Goal: Task Accomplishment & Management: Manage account settings

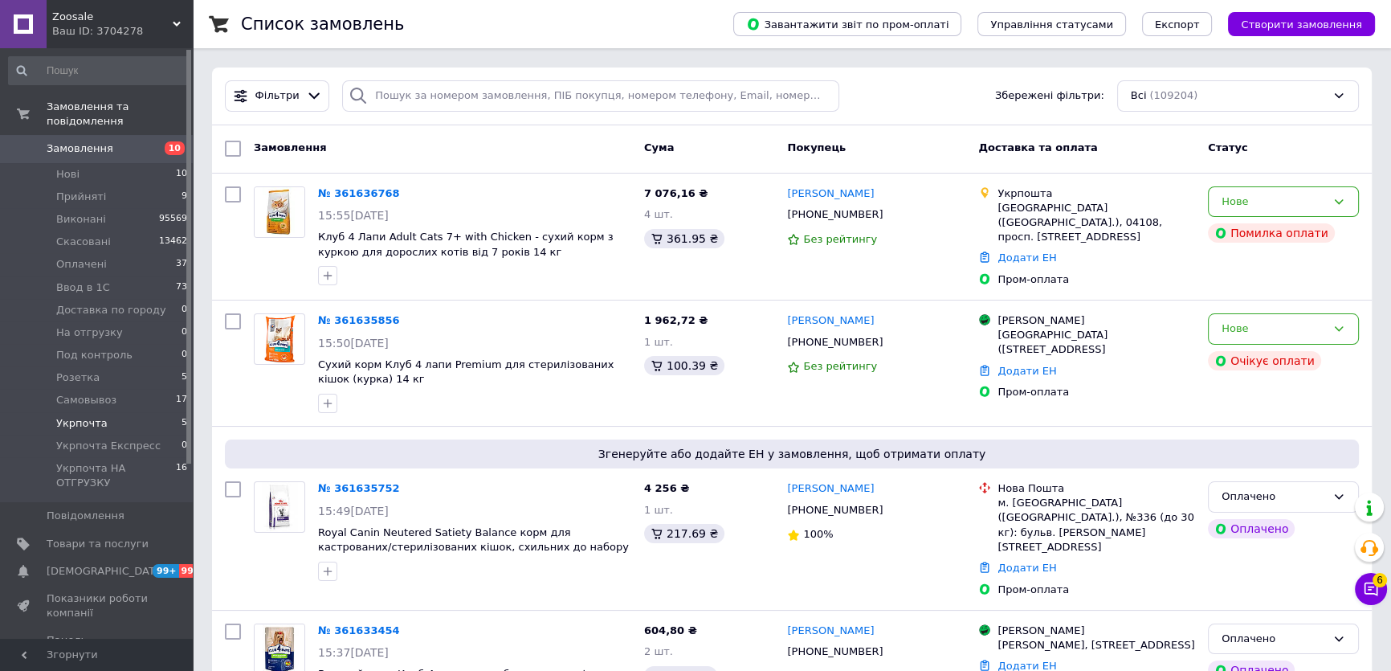
click at [112, 414] on li "Укрпочта 5" at bounding box center [98, 423] width 197 height 22
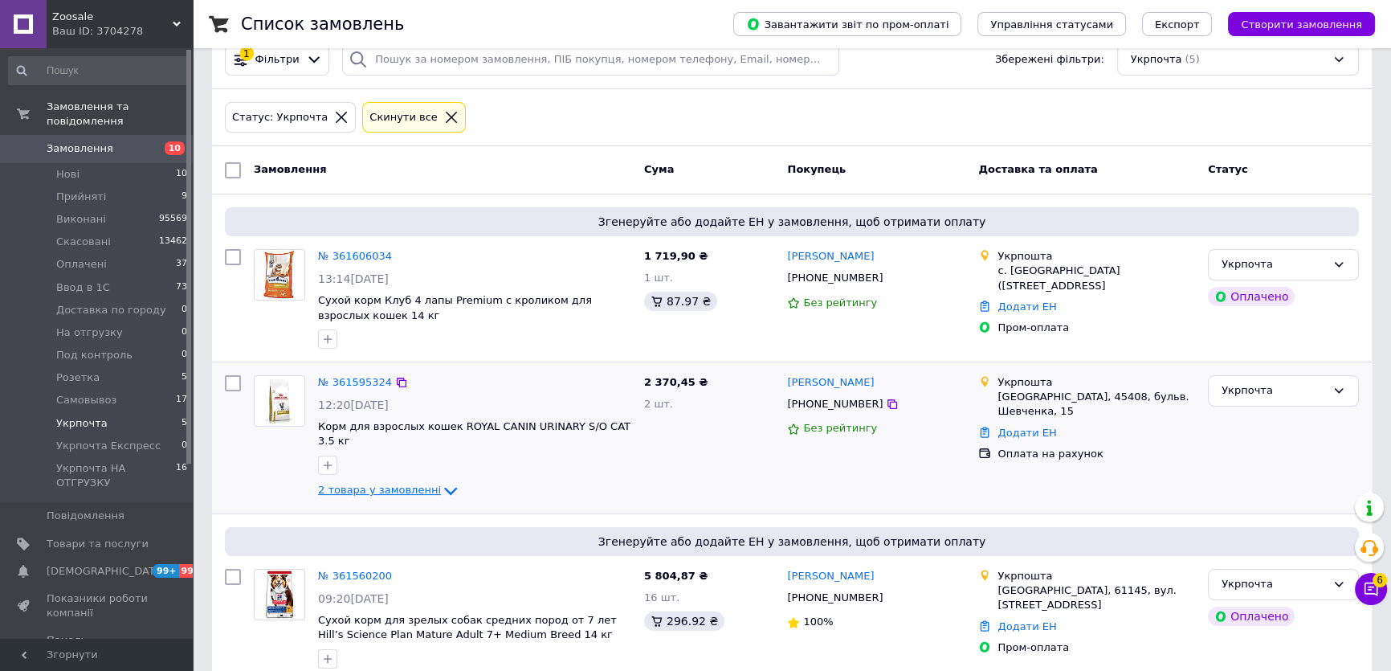
scroll to position [72, 0]
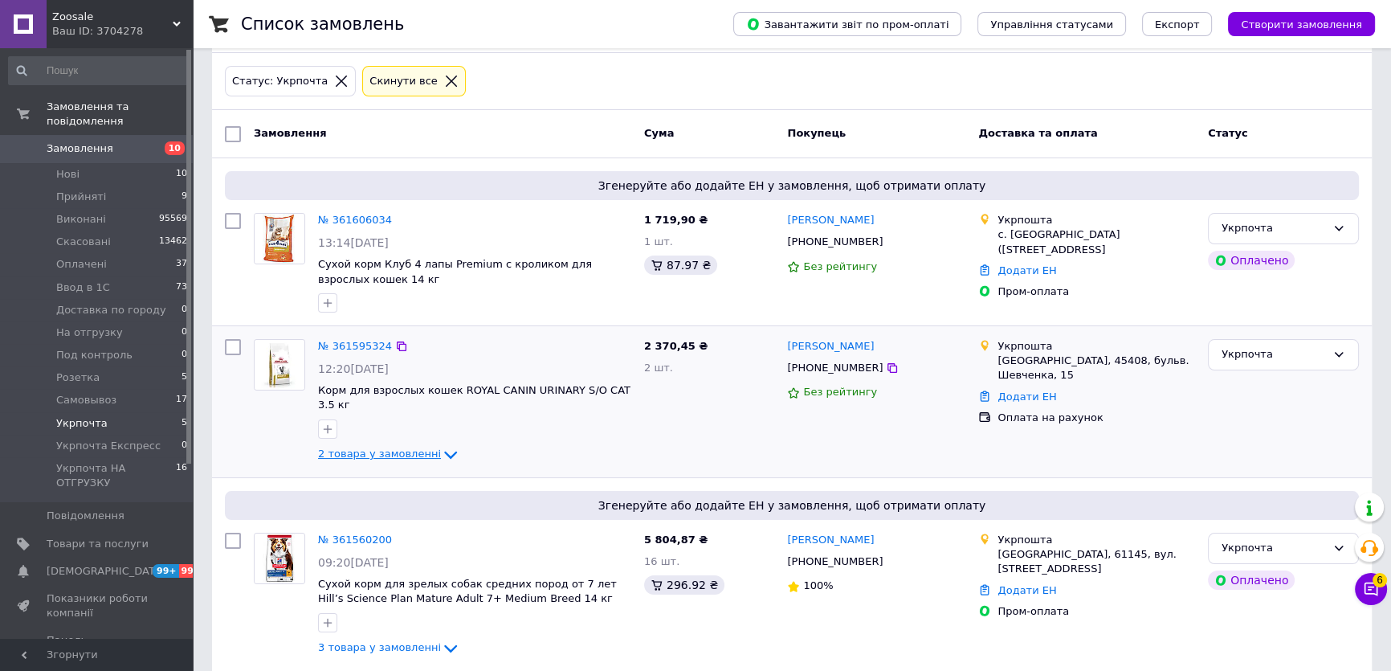
click at [383, 448] on span "2 товара у замовленні" at bounding box center [379, 454] width 123 height 12
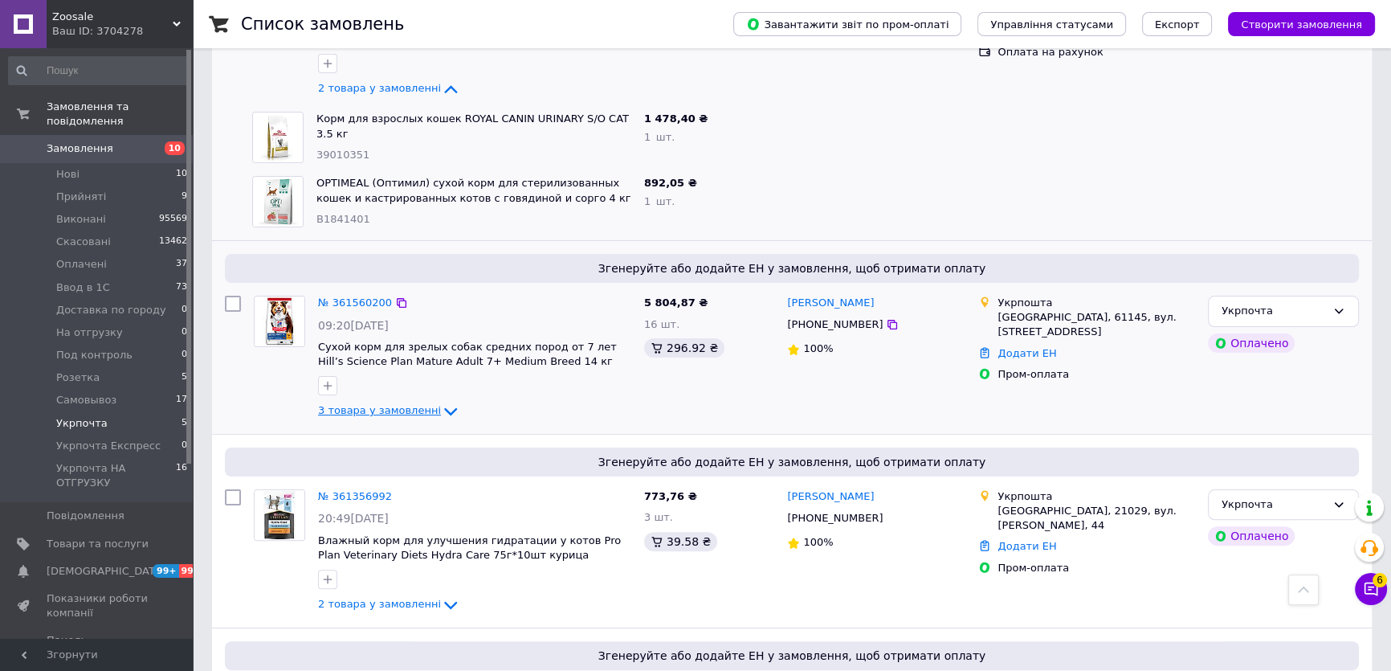
click at [388, 405] on span "3 товара у замовленні" at bounding box center [379, 411] width 123 height 12
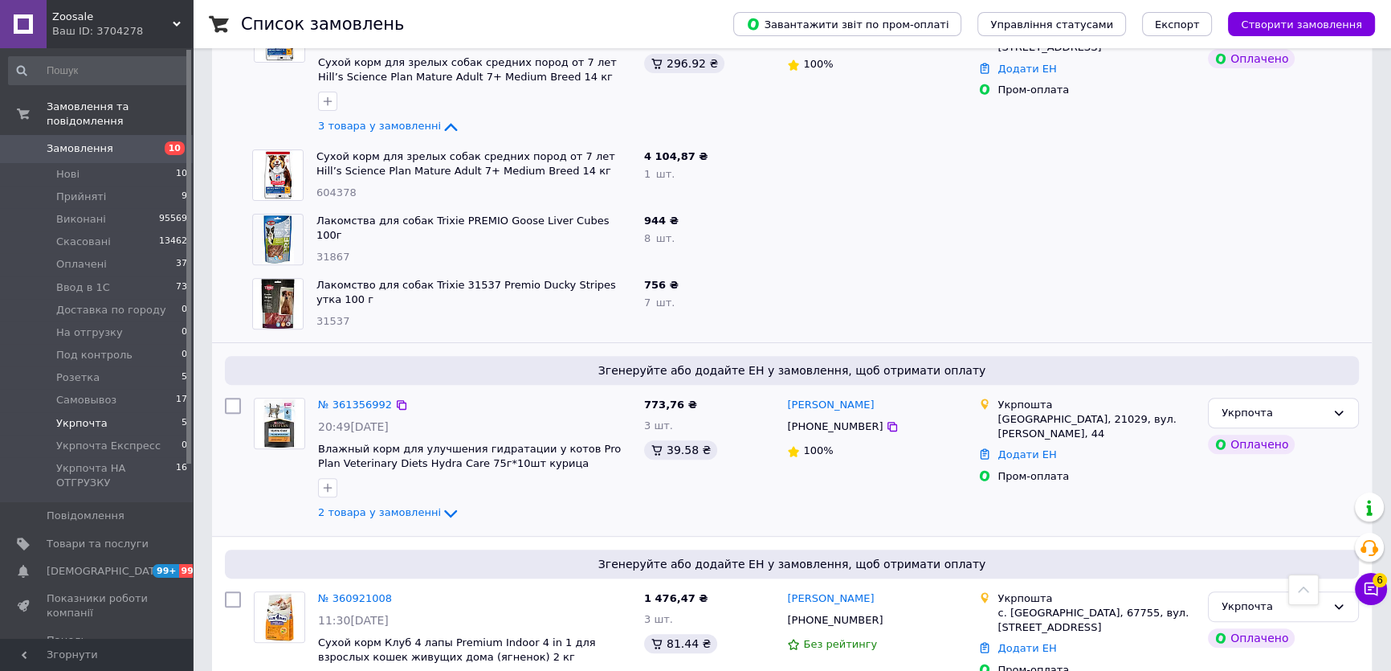
scroll to position [782, 0]
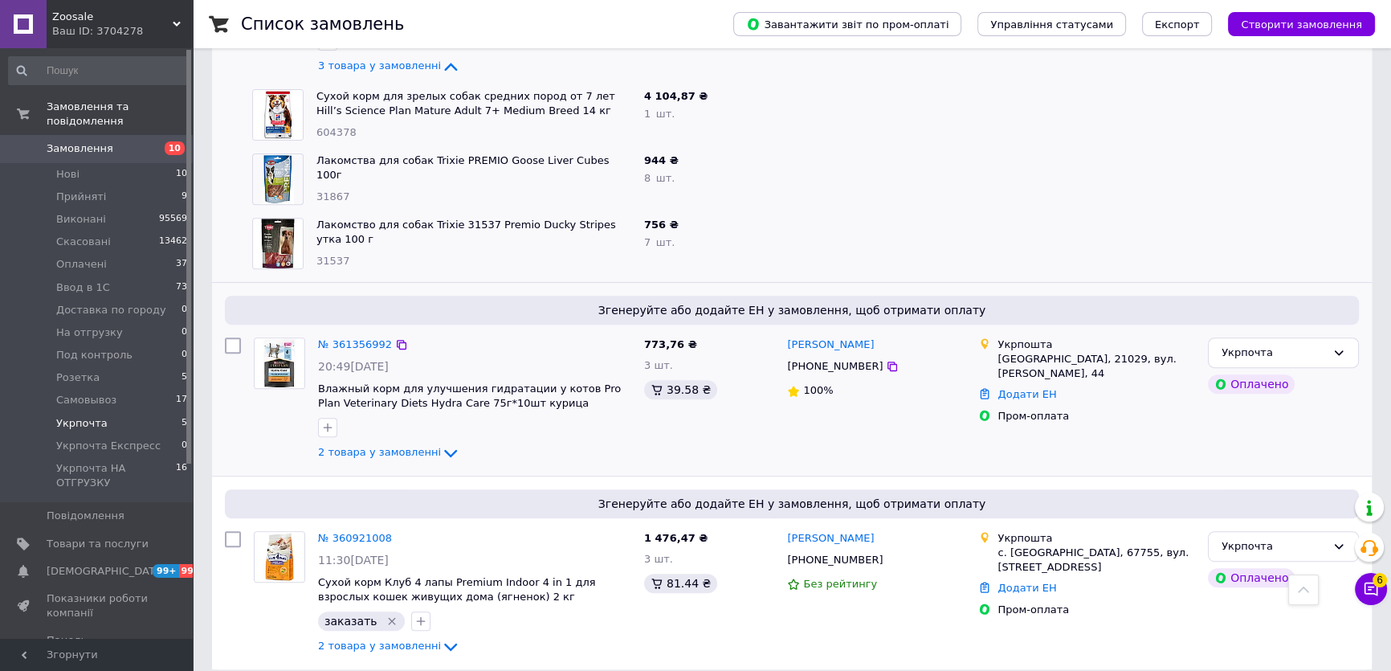
click at [395, 443] on div "2 товара у замовленні" at bounding box center [474, 452] width 313 height 19
click at [395, 446] on span "2 товара у замовленні" at bounding box center [379, 452] width 123 height 12
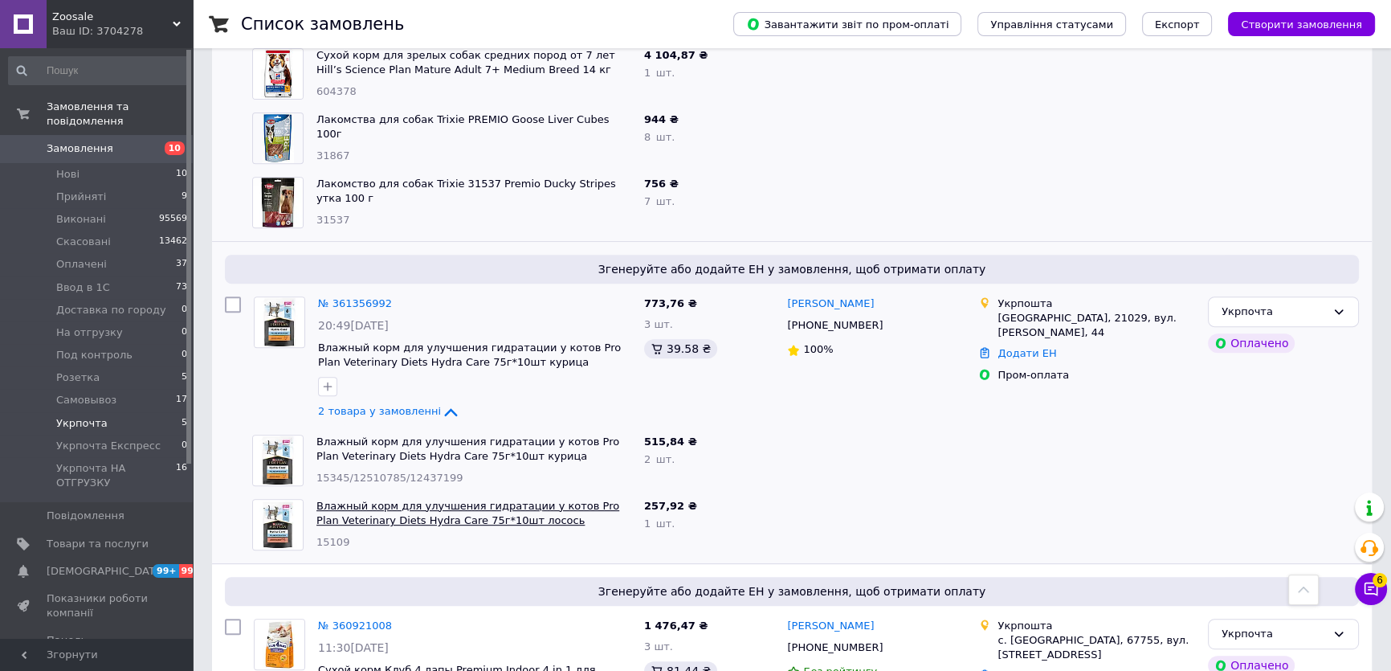
scroll to position [911, 0]
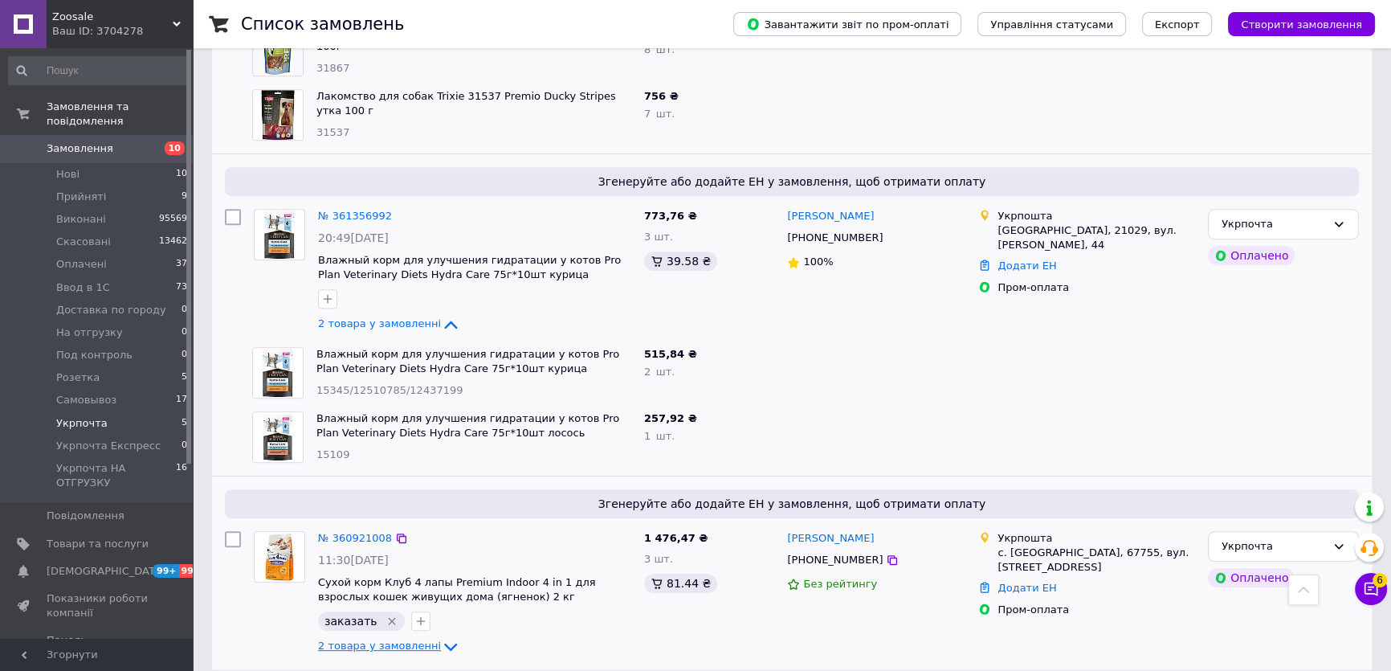
click at [377, 639] on span "2 товара у замовленні" at bounding box center [379, 645] width 123 height 12
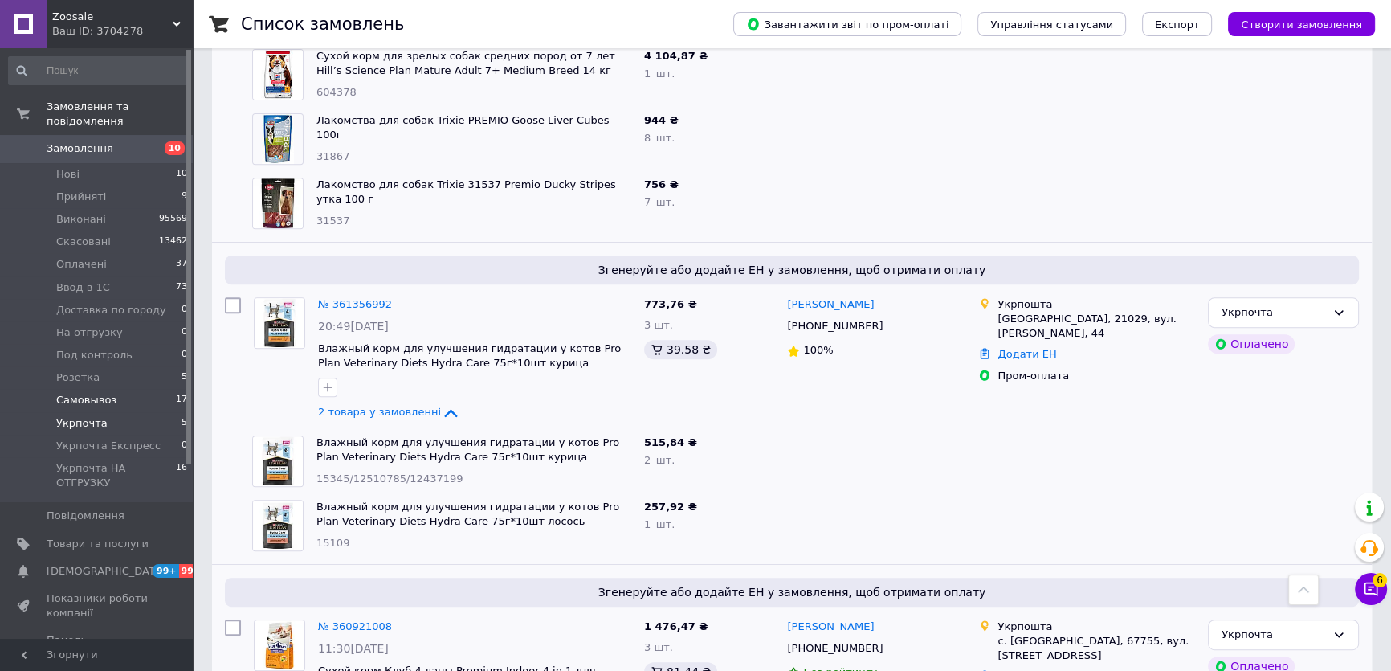
scroll to position [821, 0]
click at [139, 369] on li "Розетка 5" at bounding box center [98, 377] width 197 height 22
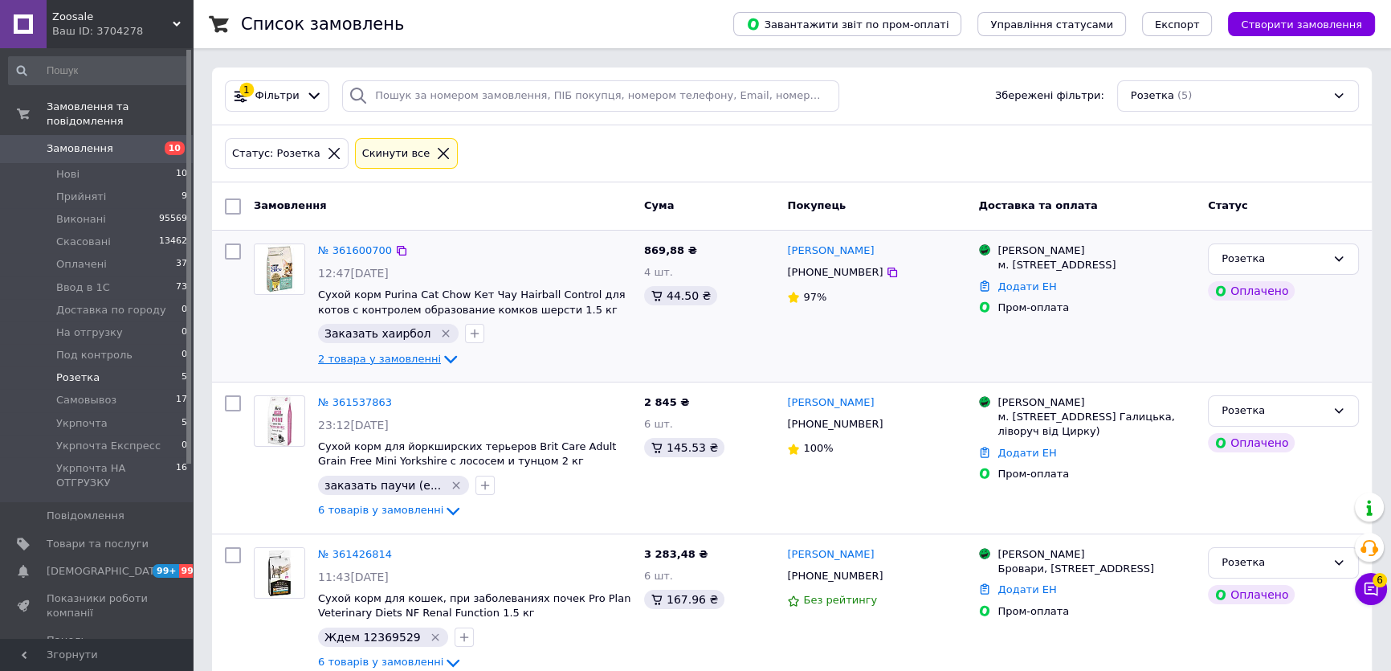
click at [388, 362] on span "2 товара у замовленні" at bounding box center [379, 359] width 123 height 12
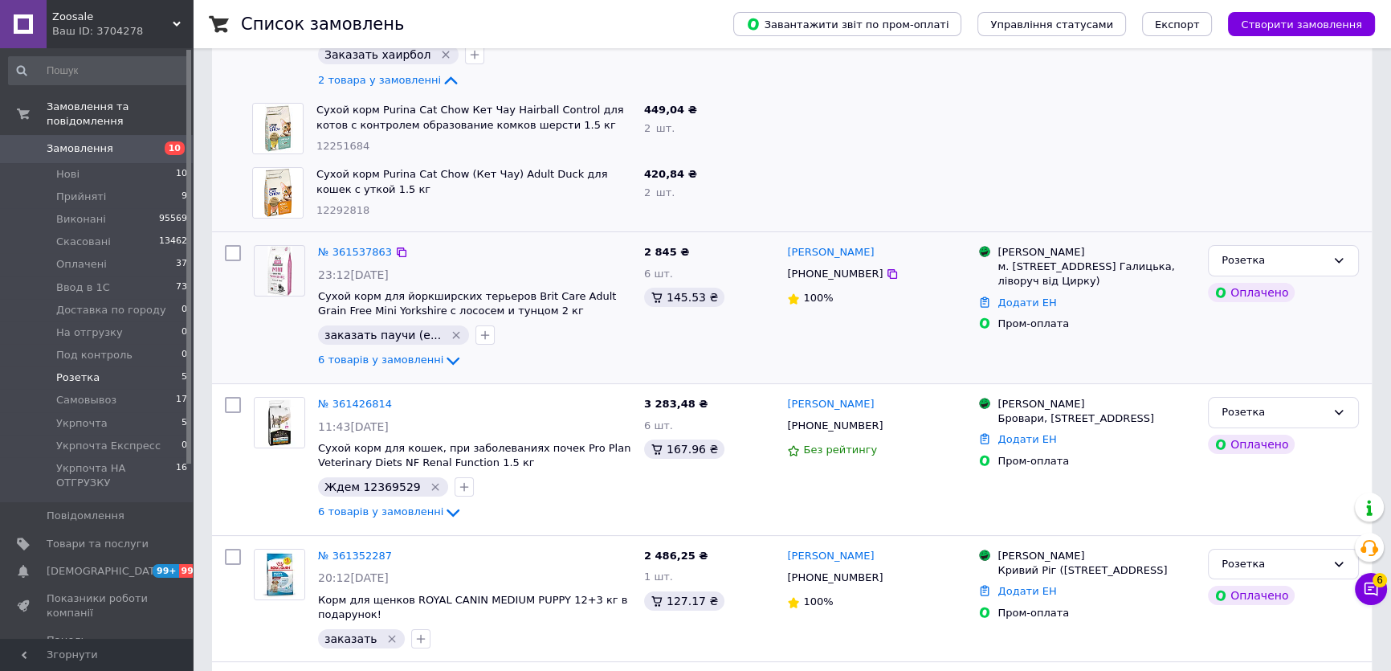
scroll to position [292, 0]
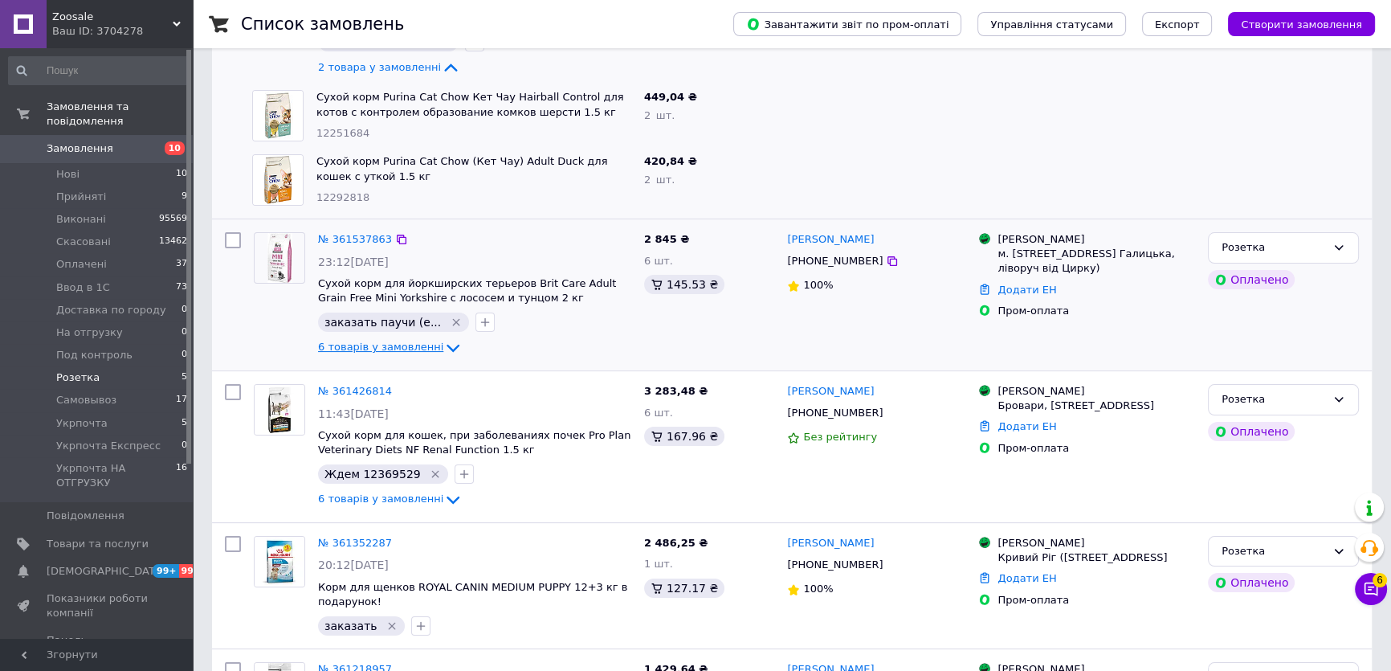
click at [404, 341] on span "6 товарів у замовленні" at bounding box center [380, 347] width 125 height 12
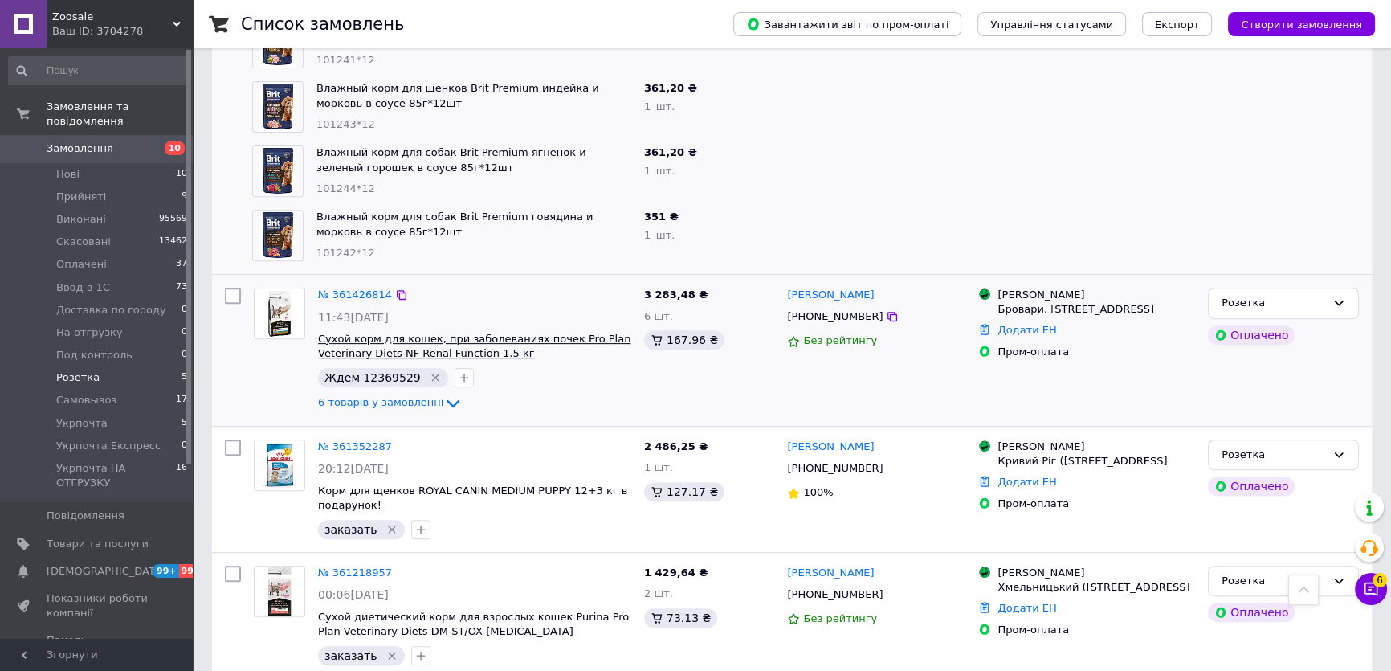
scroll to position [797, 0]
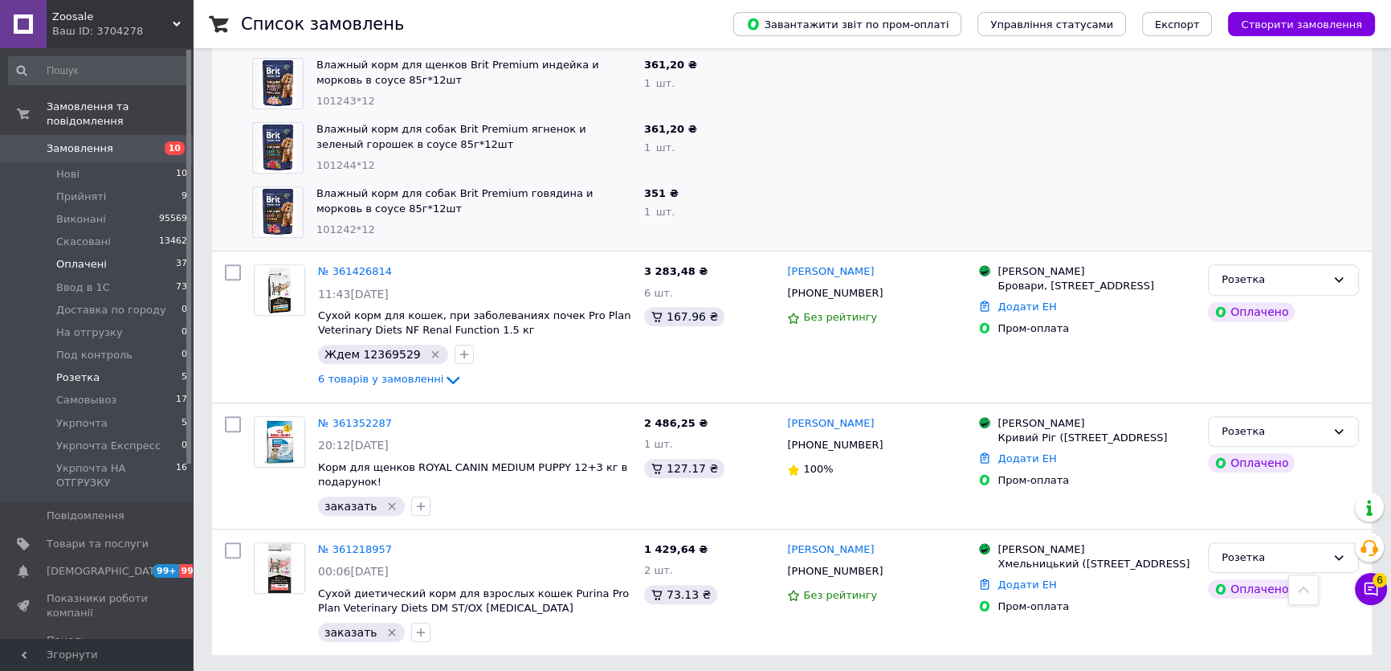
click at [120, 256] on li "Оплачені 37" at bounding box center [98, 264] width 197 height 22
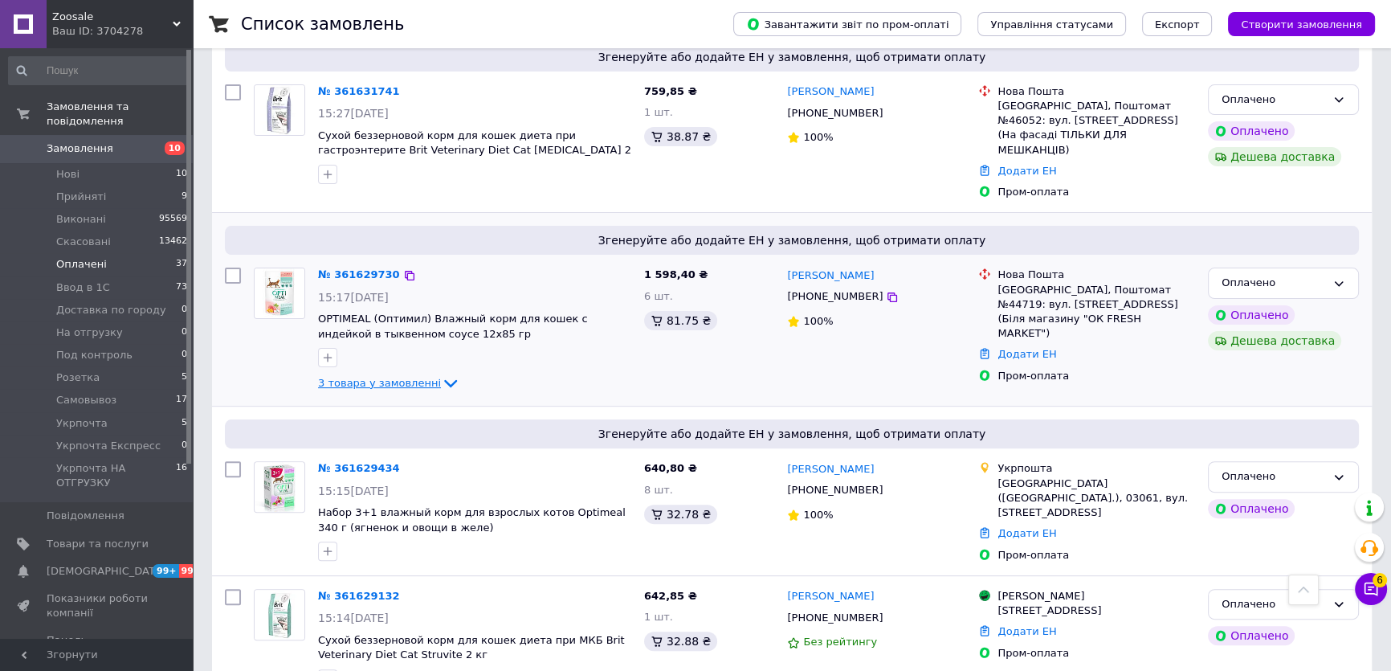
click at [402, 377] on span "3 товара у замовленні" at bounding box center [379, 383] width 123 height 12
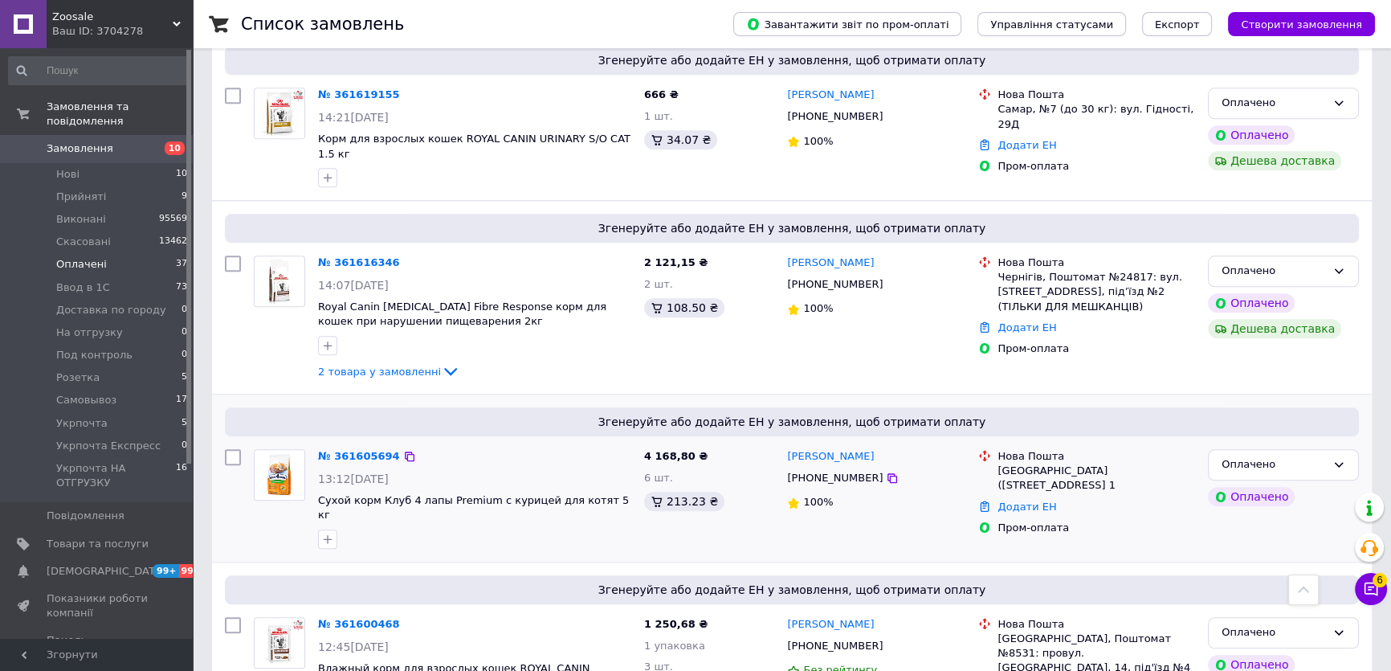
scroll to position [2117, 0]
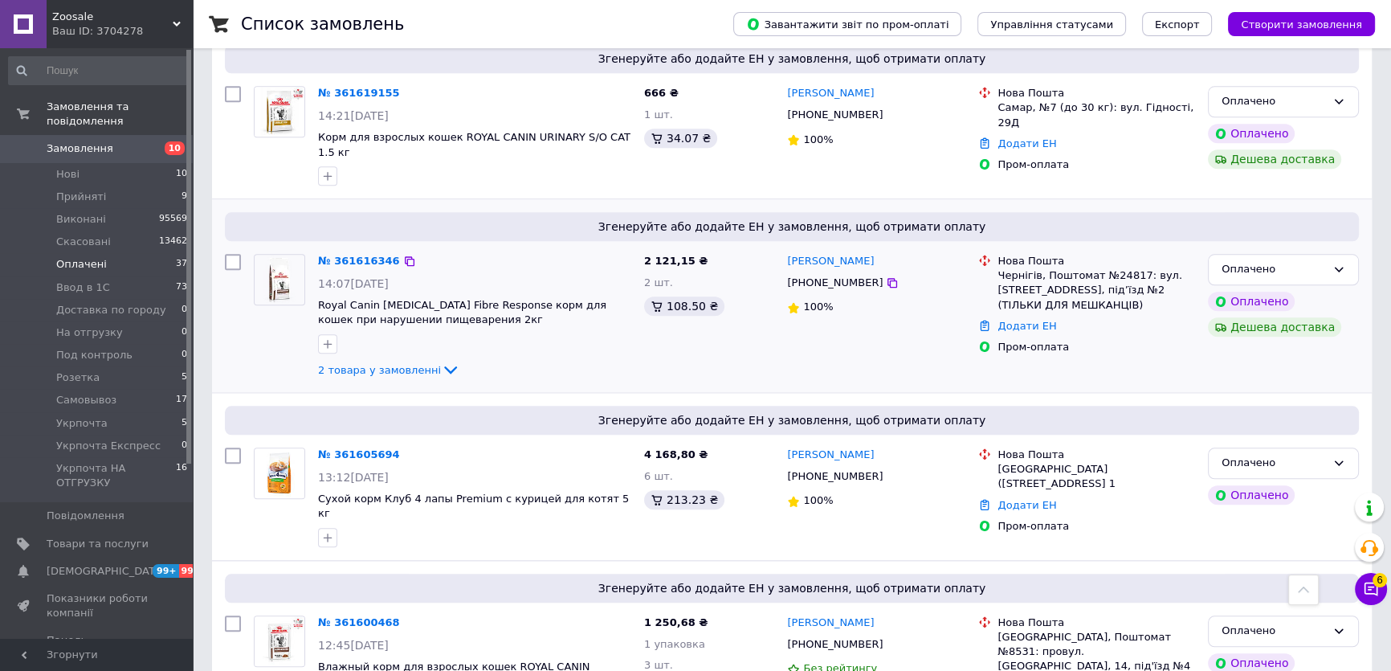
click at [401, 360] on div "2 товара у замовленні" at bounding box center [474, 369] width 313 height 19
click at [402, 363] on span "2 товара у замовленні" at bounding box center [379, 369] width 123 height 12
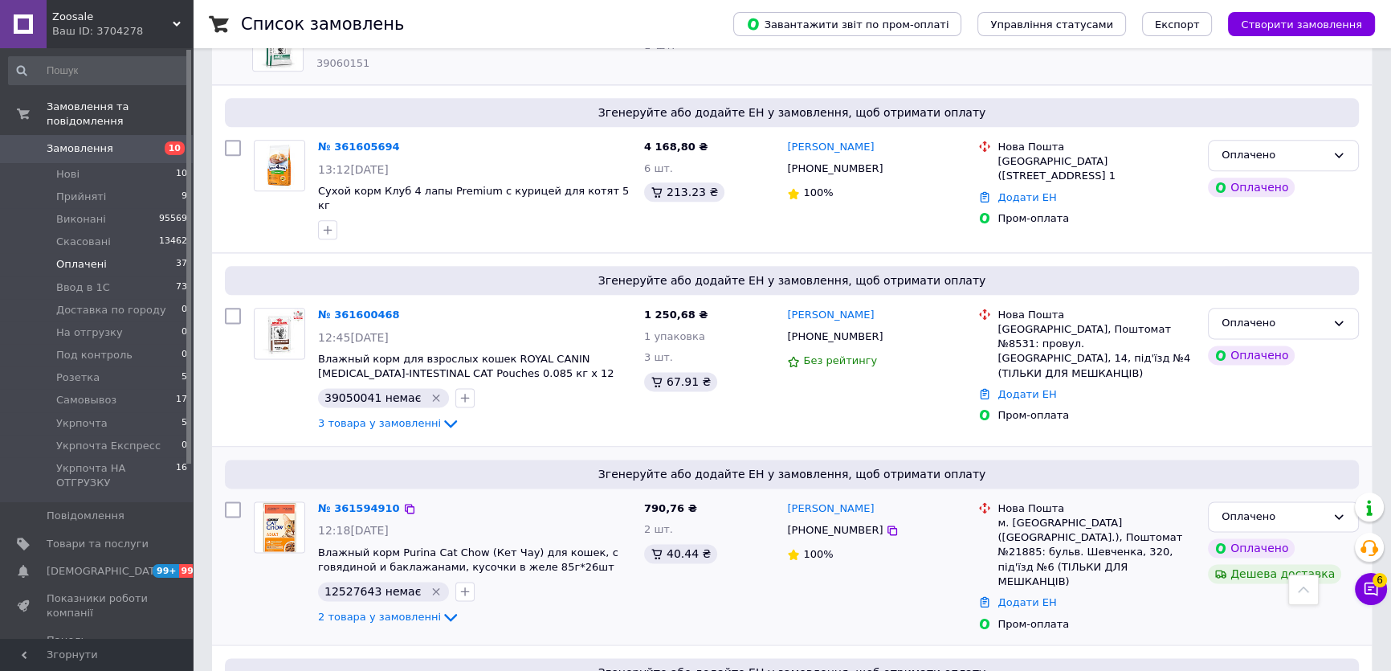
scroll to position [2555, 0]
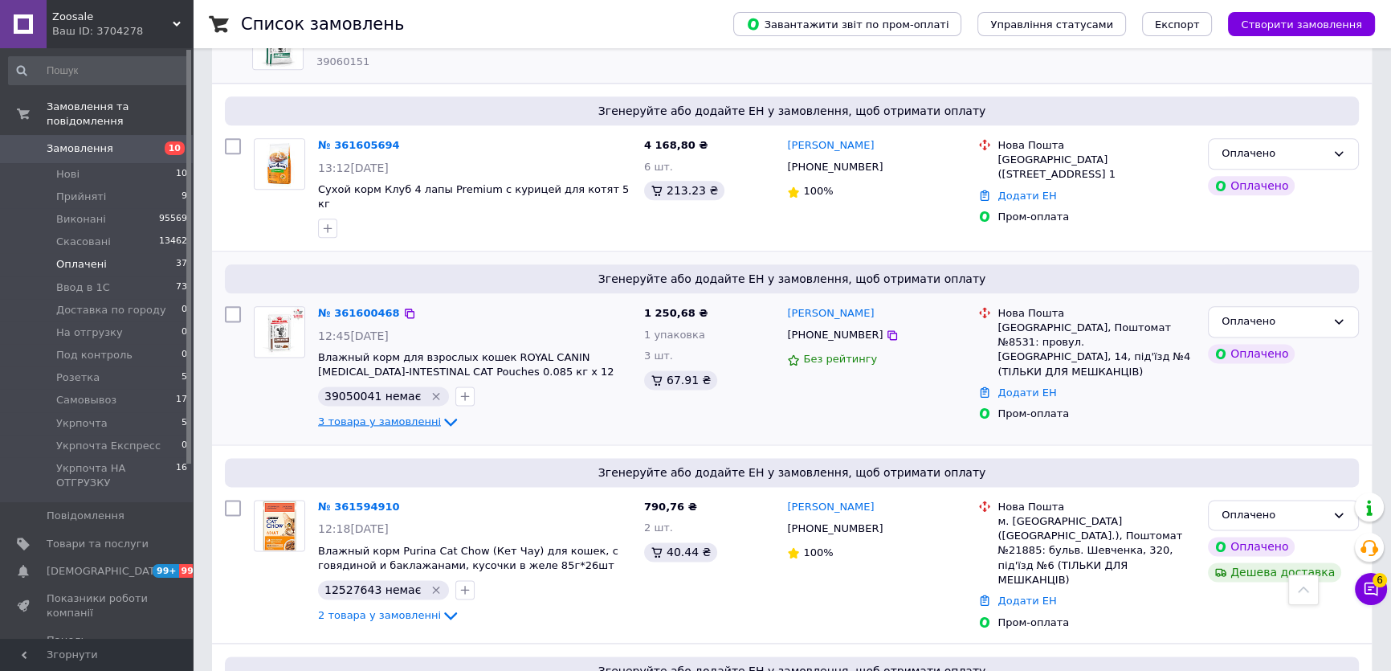
click at [409, 415] on span "3 товара у замовленні" at bounding box center [379, 421] width 123 height 12
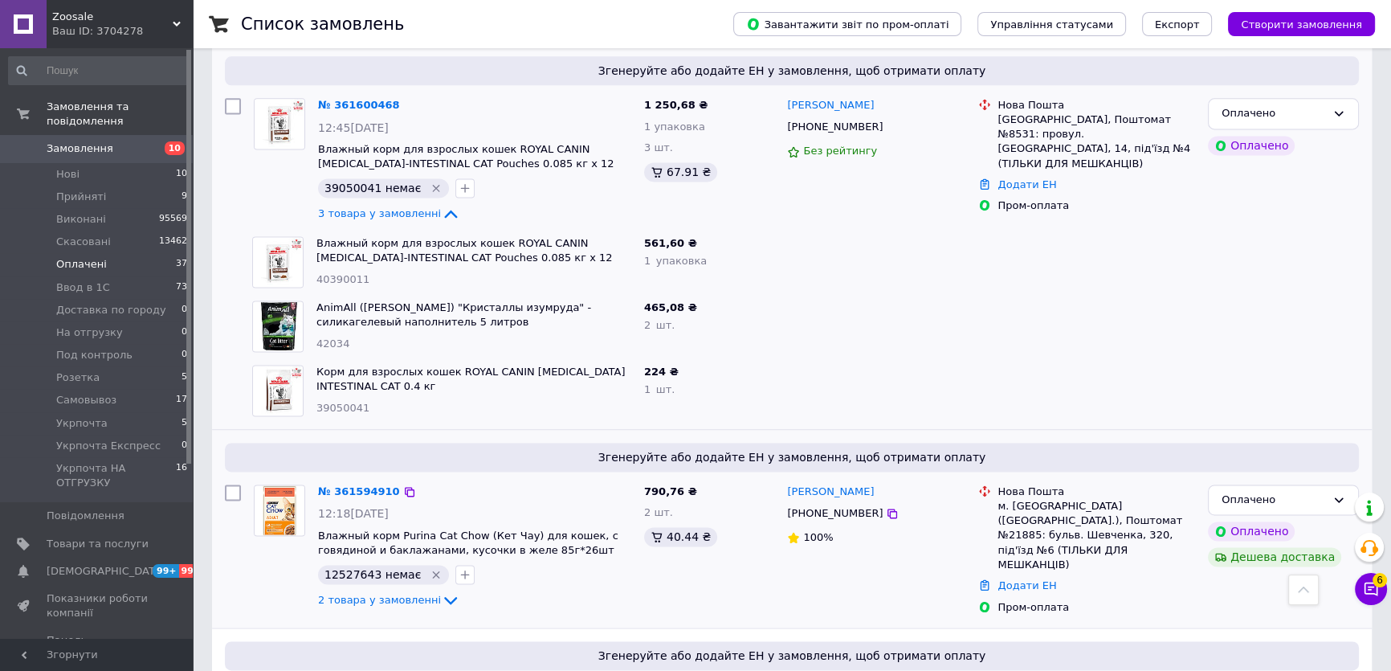
scroll to position [2848, 0]
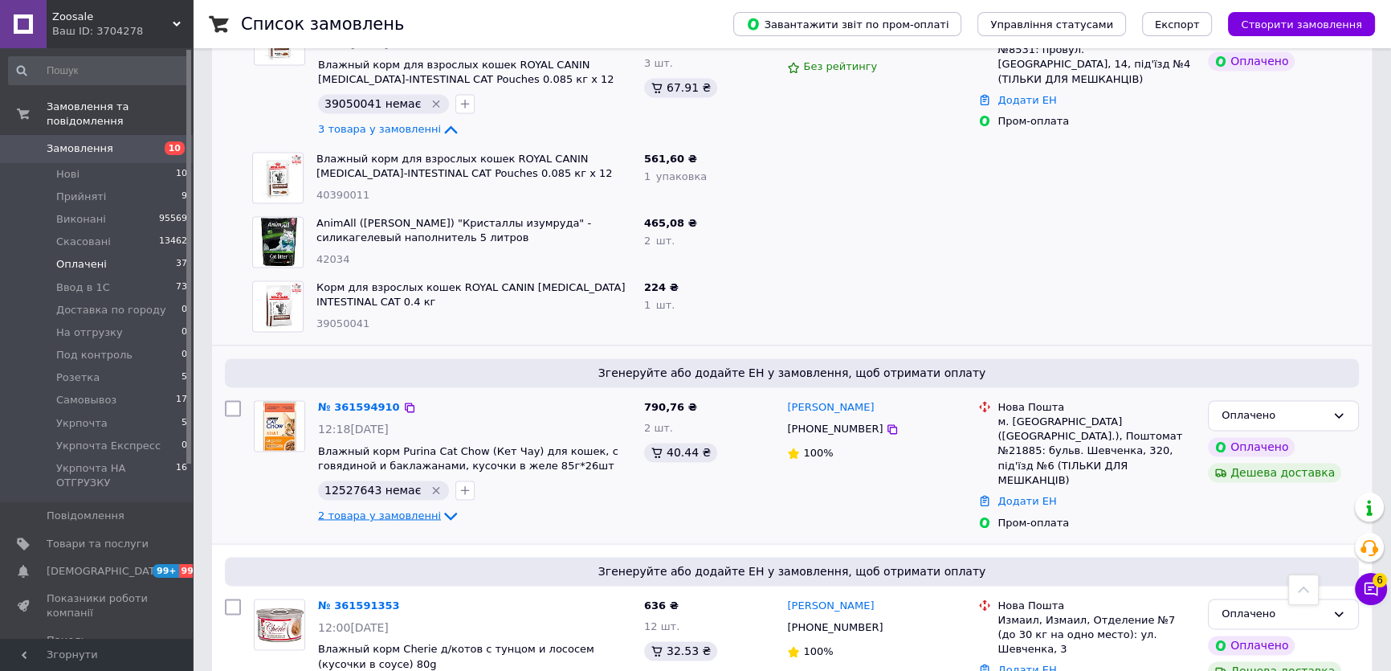
click at [392, 508] on span "2 товара у замовленні" at bounding box center [379, 514] width 123 height 12
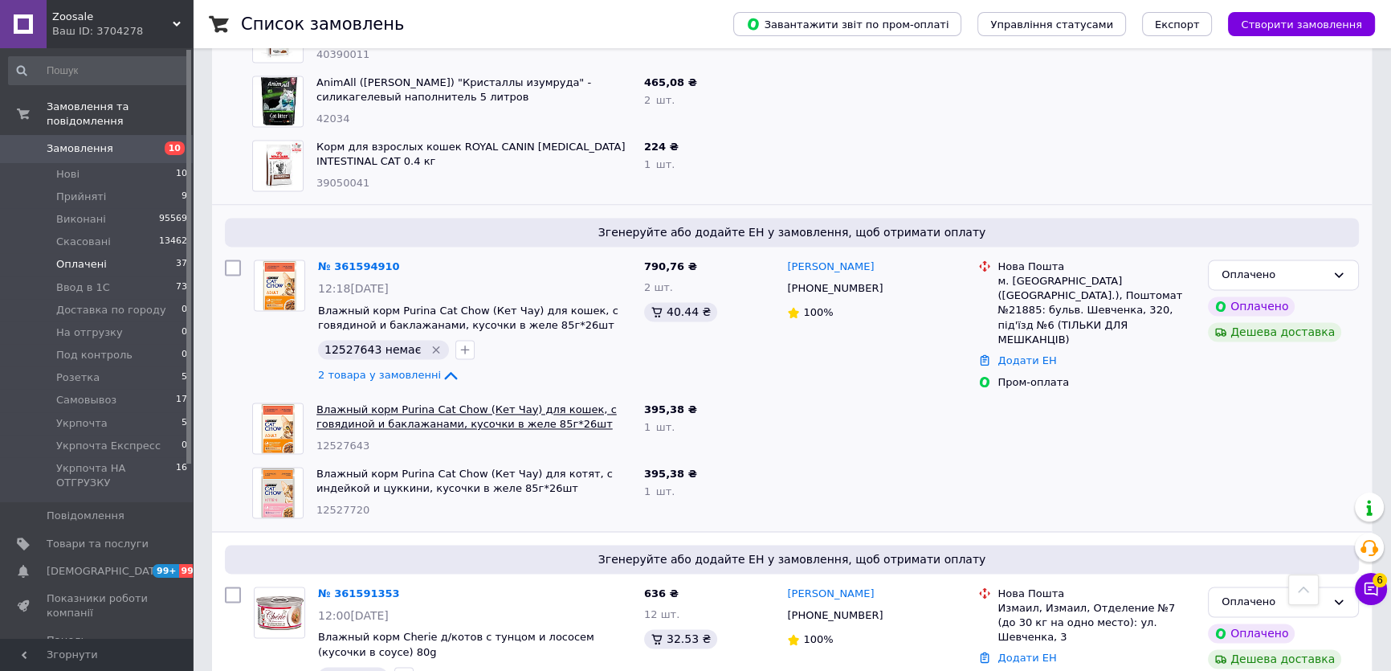
scroll to position [3285, 0]
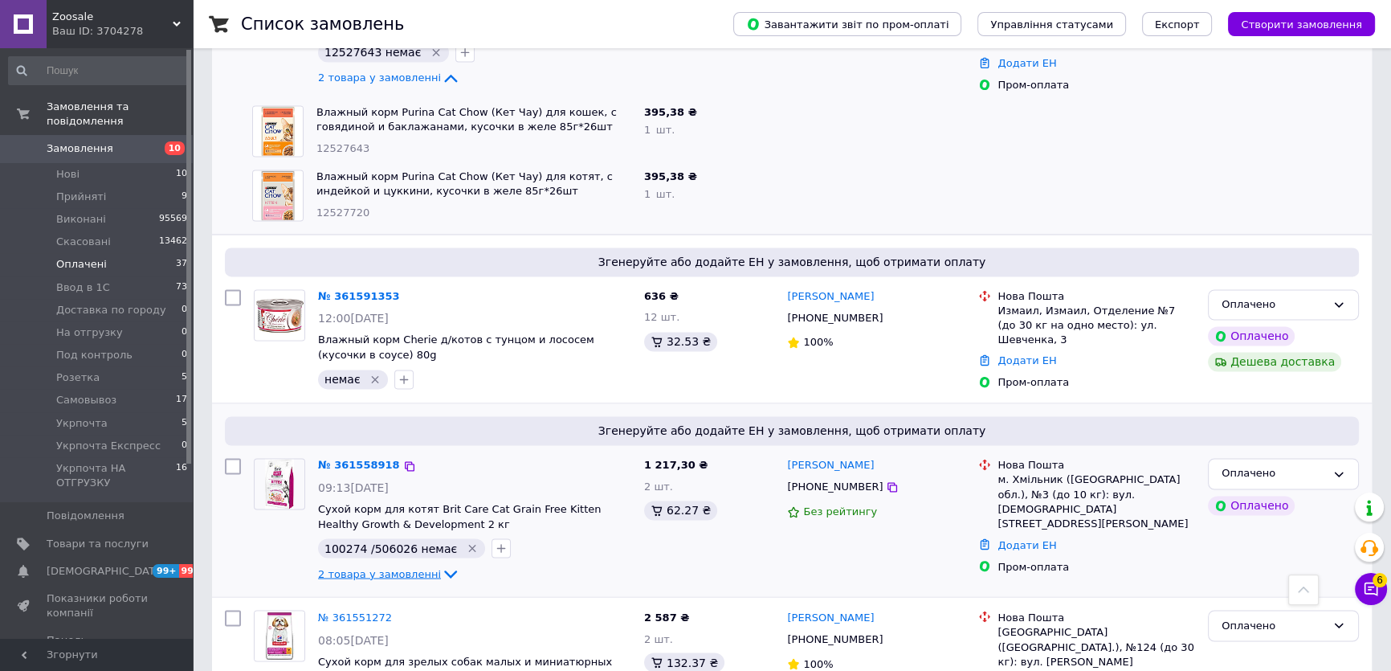
click at [418, 567] on span "2 товара у замовленні" at bounding box center [379, 573] width 123 height 12
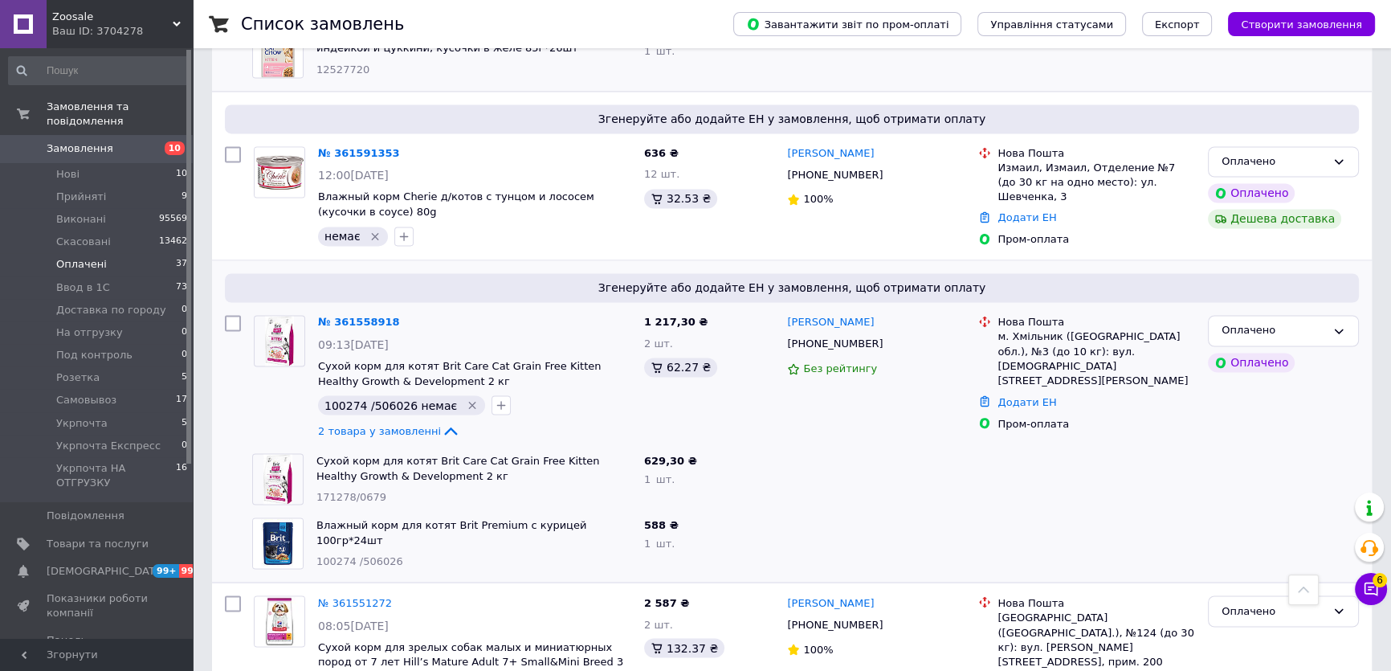
scroll to position [3432, 0]
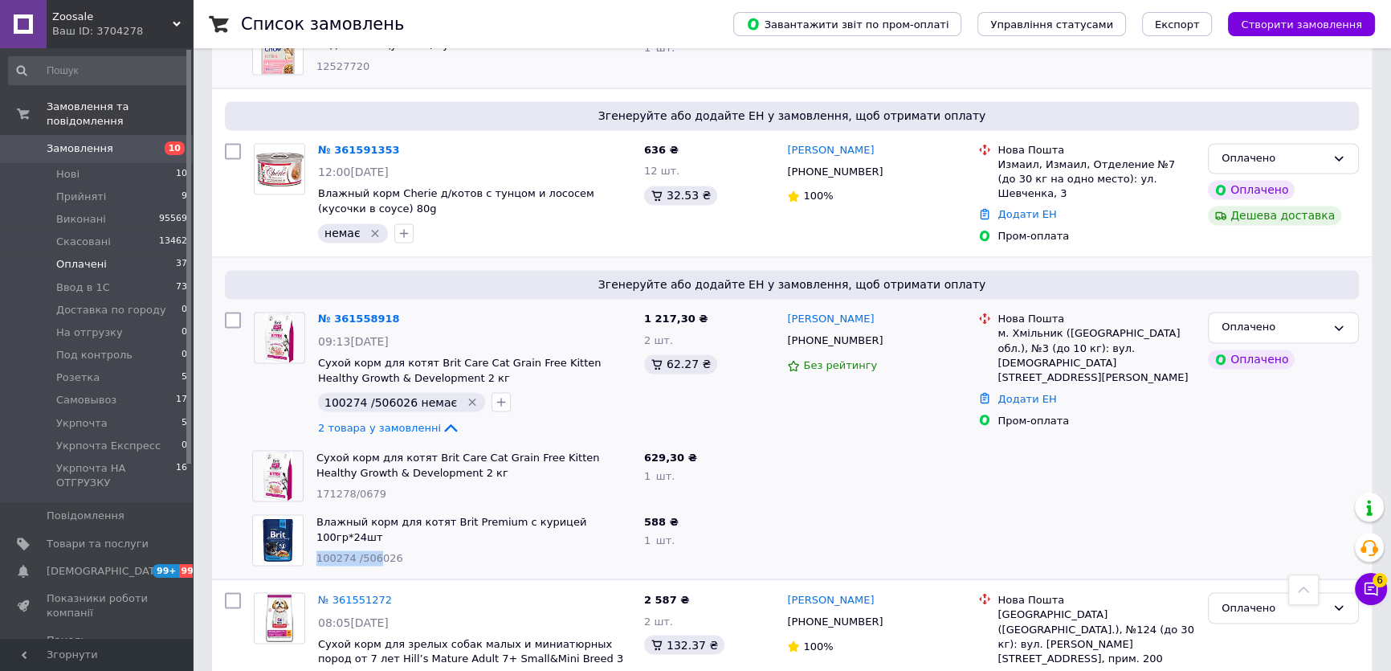
drag, startPoint x: 311, startPoint y: 414, endPoint x: 361, endPoint y: 417, distance: 49.9
click at [365, 508] on div "Влажный корм для котят Brit Premium с курицей 100гр*24шт 100274 /506026" at bounding box center [474, 540] width 328 height 64
click at [361, 508] on div "Влажный корм для котят Brit Premium с курицей 100гр*24шт 100274 /506026" at bounding box center [474, 540] width 328 height 64
click at [455, 508] on div "Влажный корм для котят Brit Premium с курицей 100гр*24шт 100274 /506026" at bounding box center [474, 540] width 328 height 64
drag, startPoint x: 315, startPoint y: 405, endPoint x: 415, endPoint y: 430, distance: 103.5
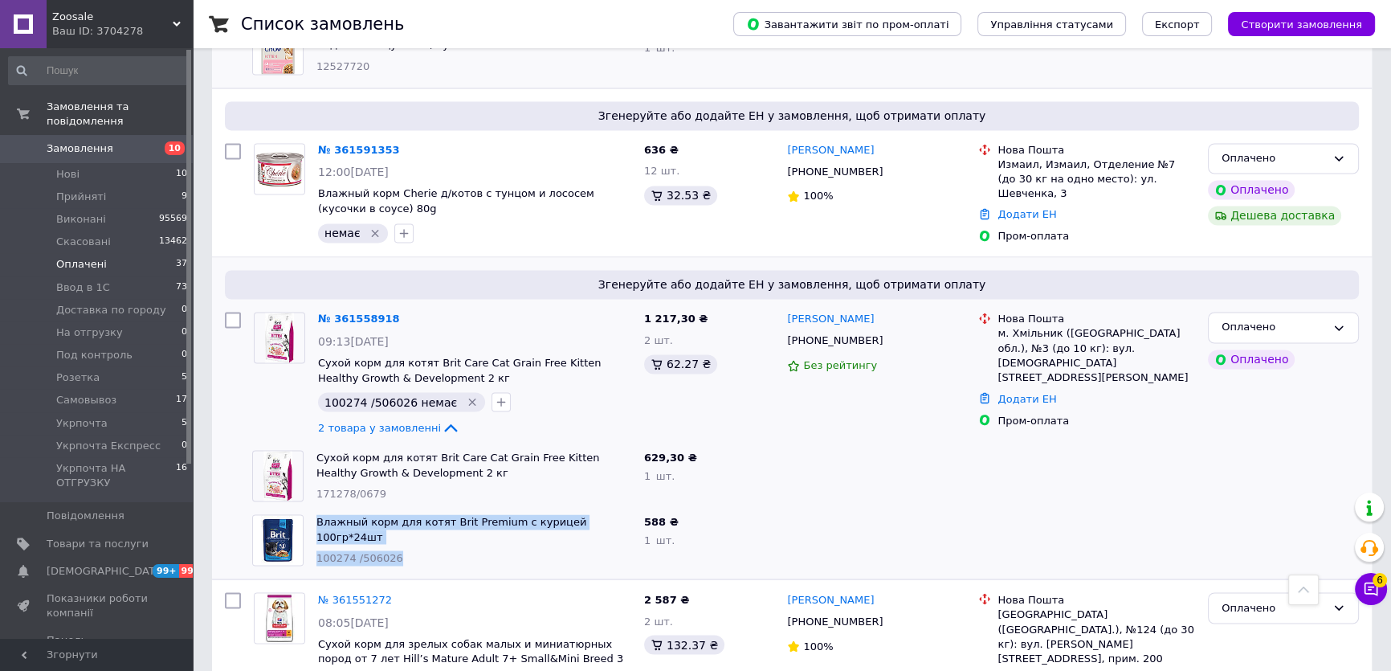
click at [415, 508] on div "Влажный корм для котят Brit Premium с курицей 100гр*24шт 100274 /506026" at bounding box center [474, 540] width 328 height 64
copy div "Влажный корм для котят Brit Premium с курицей 100гр*24шт 100274 /506026"
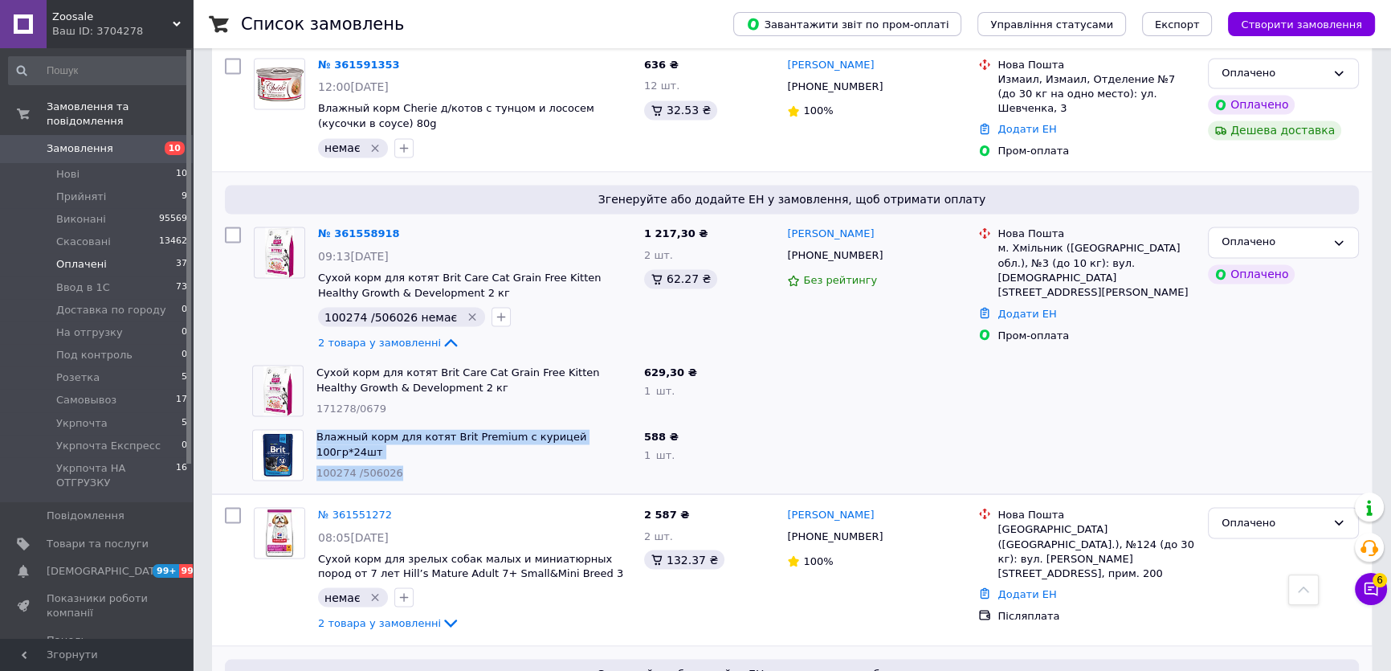
scroll to position [3651, 0]
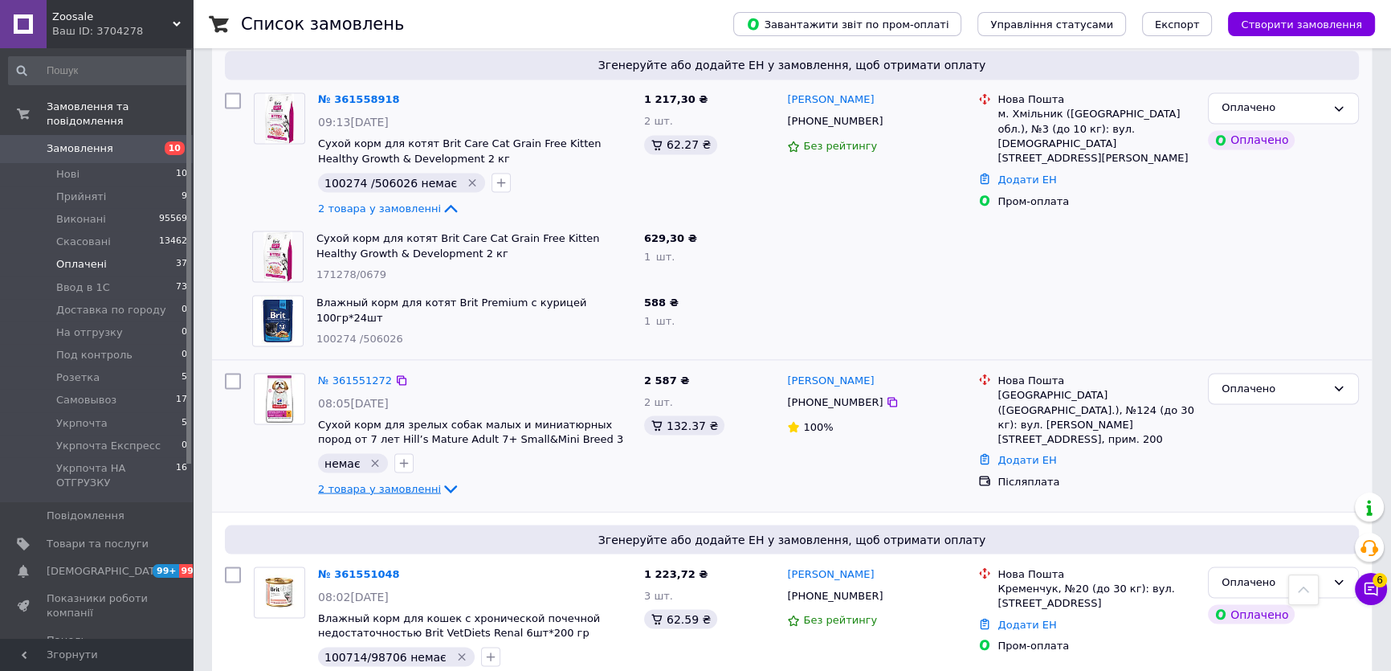
click at [410, 482] on span "2 товара у замовленні" at bounding box center [379, 488] width 123 height 12
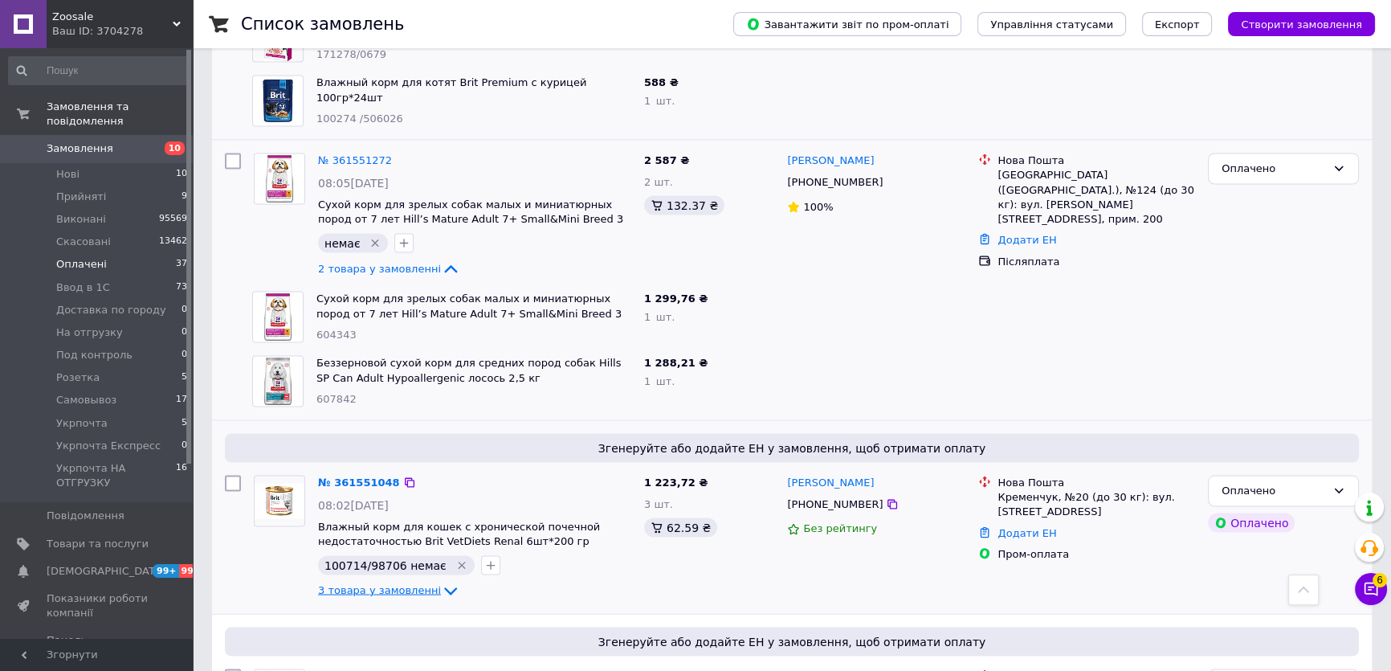
click at [410, 585] on span "3 товара у замовленні" at bounding box center [379, 591] width 123 height 12
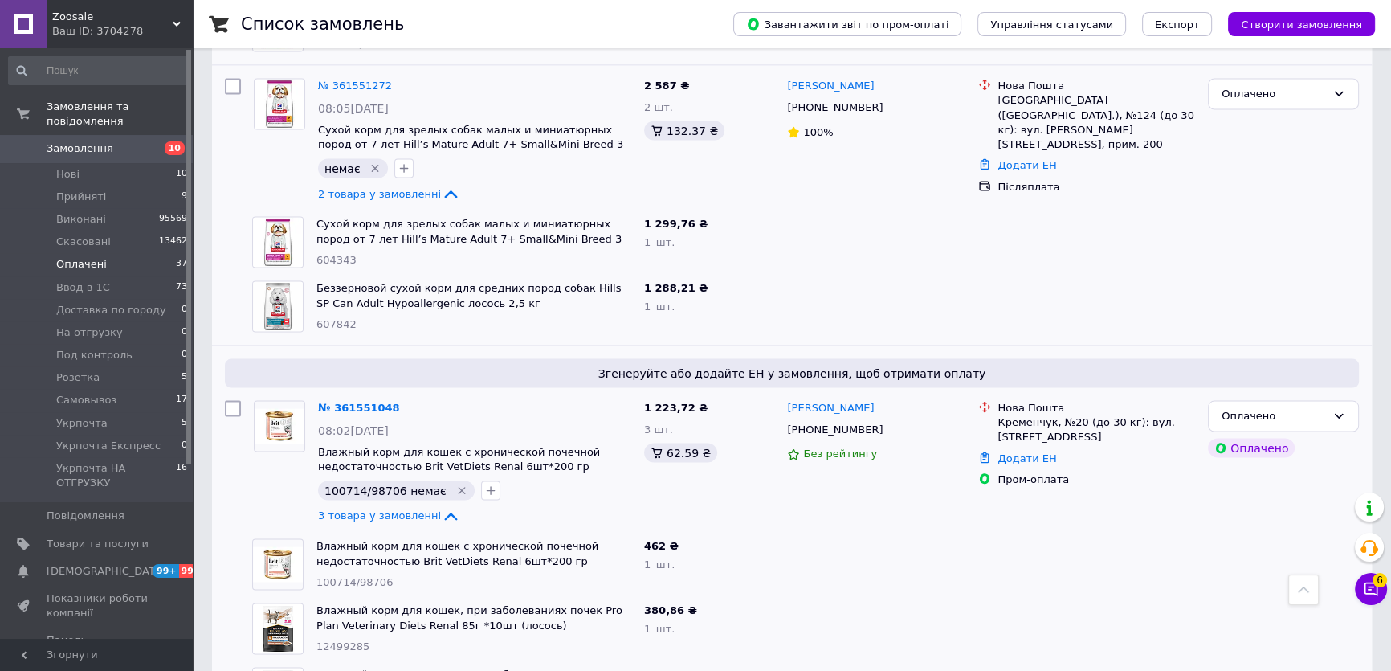
scroll to position [4016, 0]
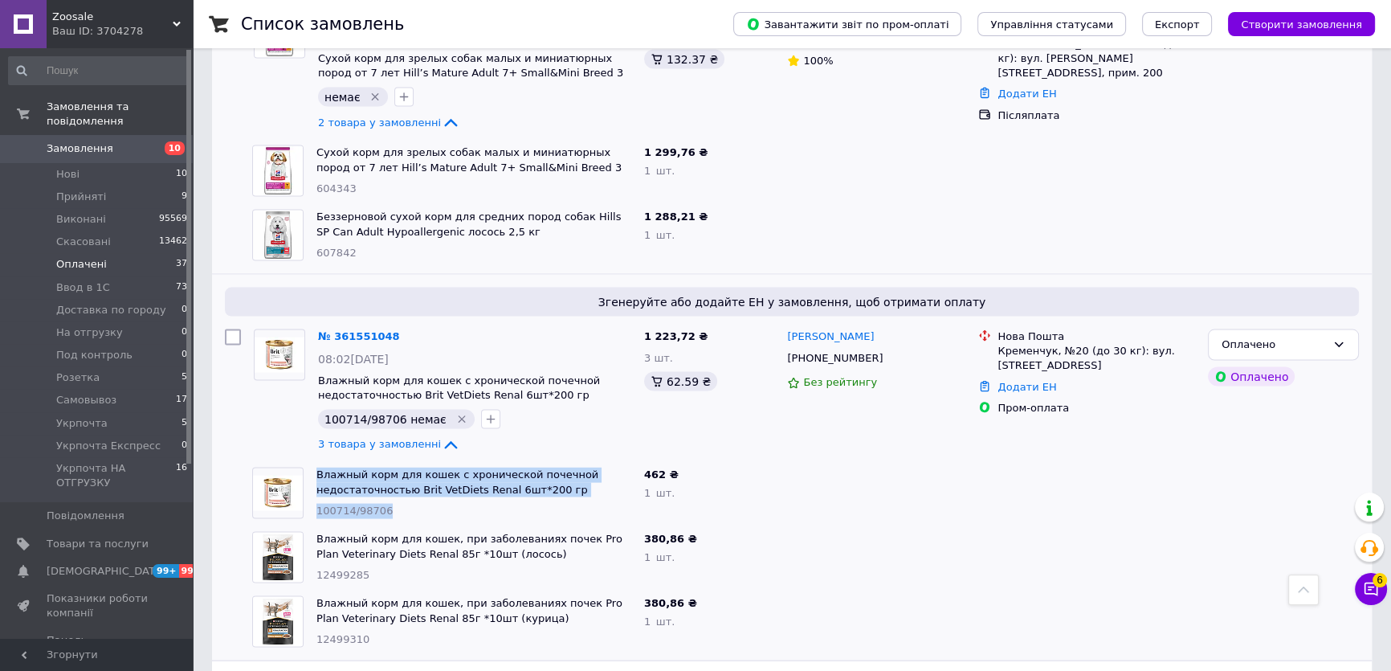
drag, startPoint x: 308, startPoint y: 360, endPoint x: 393, endPoint y: 397, distance: 92.1
click at [393, 461] on div "Влажный корм для кошек с хронической почечной недостаточностью Brit VetDiets Re…" at bounding box center [442, 493] width 392 height 64
copy div "Влажный корм для кошек с хронической почечной недостаточностью Brit VetDiets Re…"
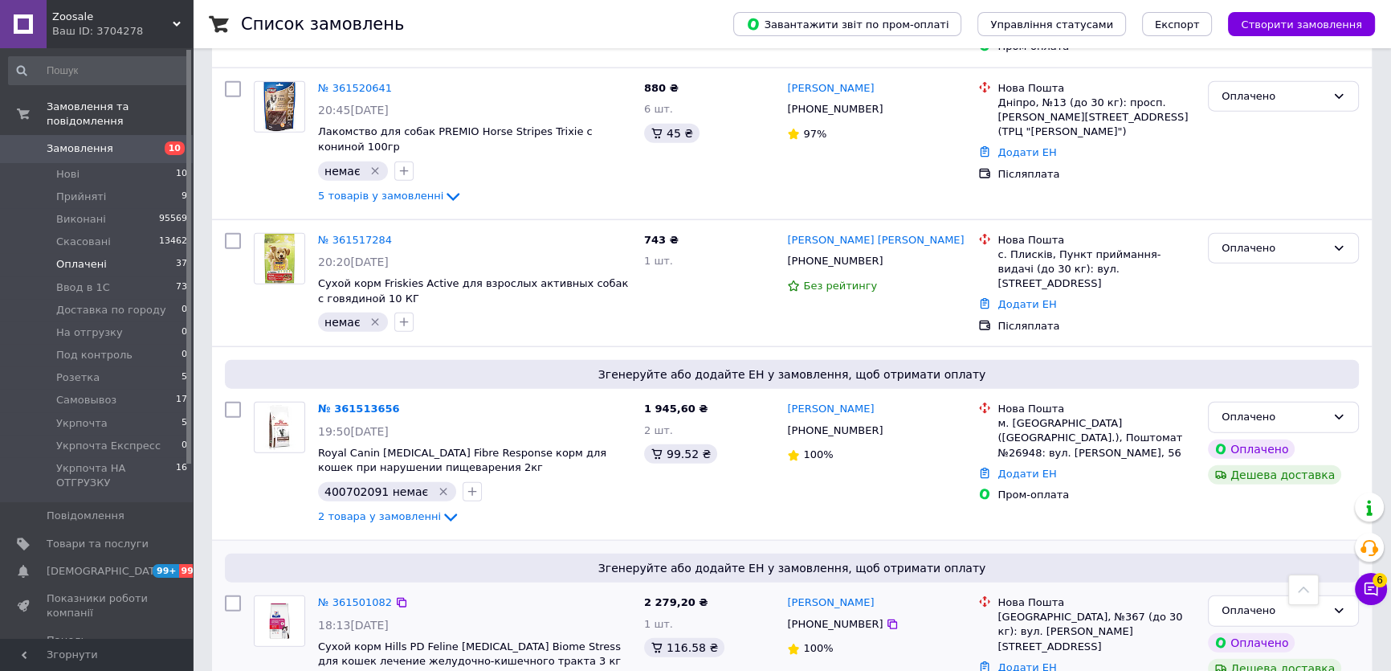
scroll to position [4820, 0]
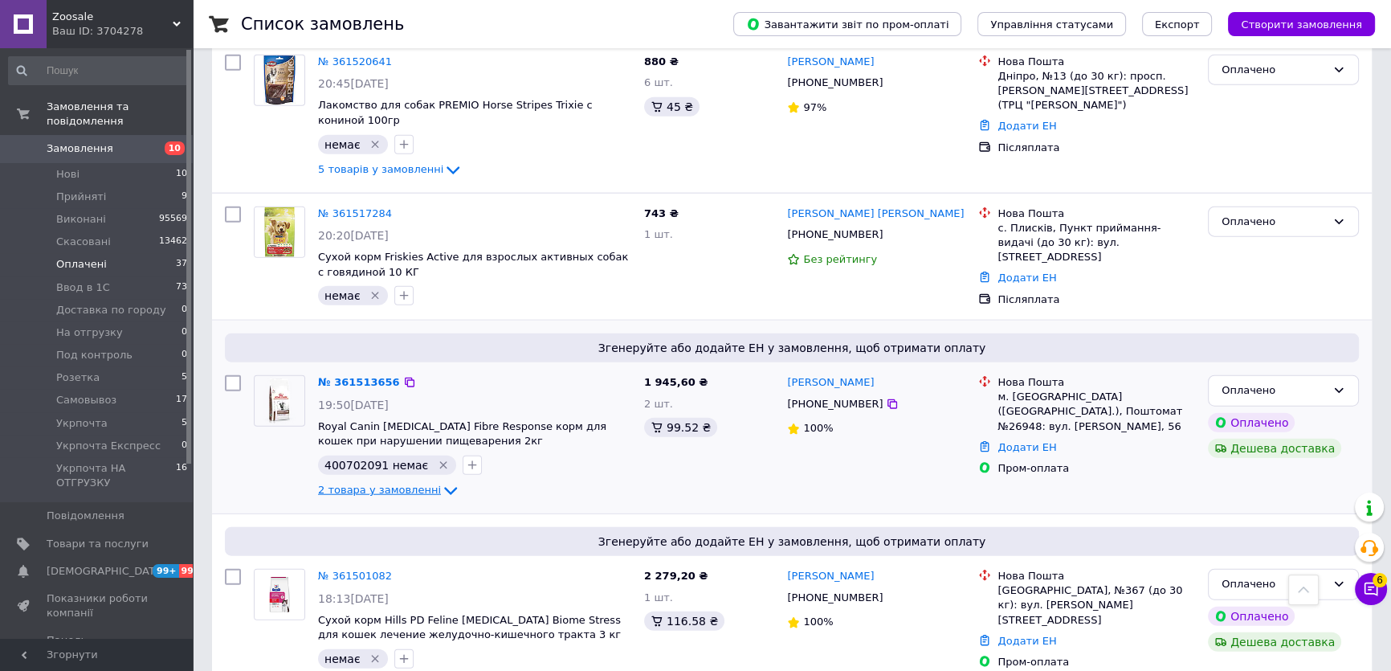
click at [388, 484] on span "2 товара у замовленні" at bounding box center [379, 490] width 123 height 12
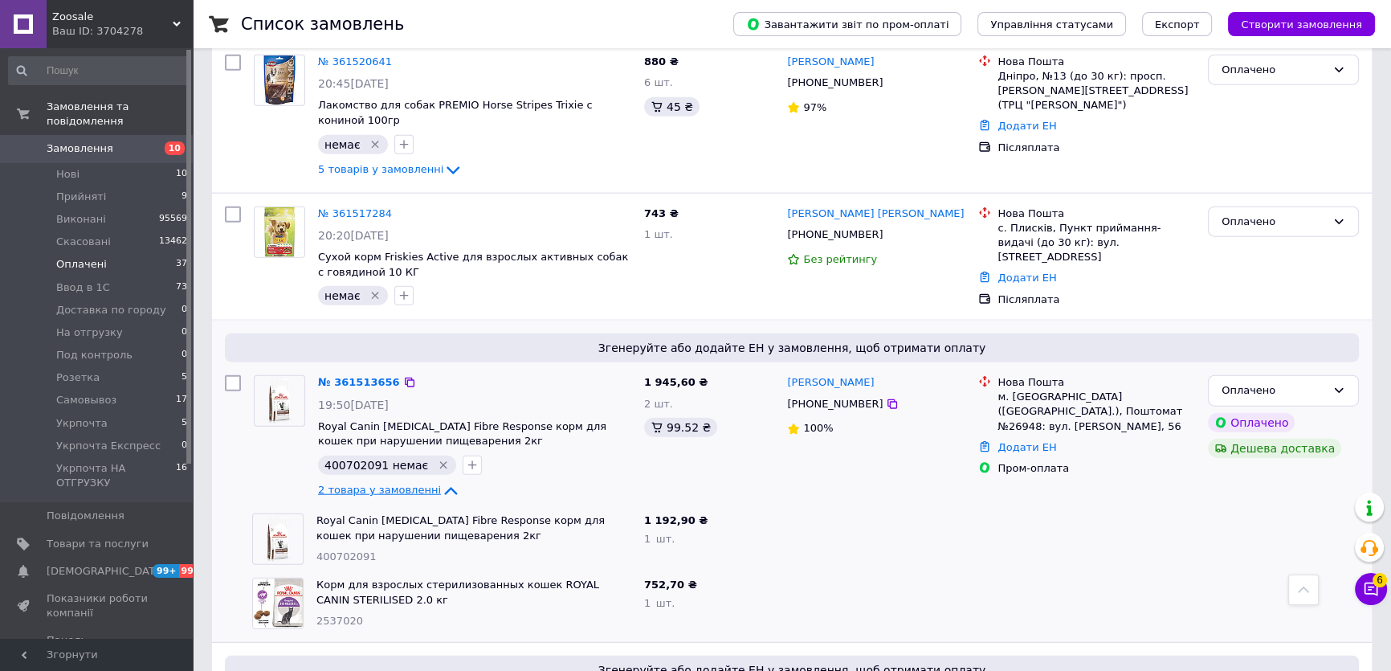
click at [389, 484] on span "2 товара у замовленні" at bounding box center [379, 490] width 123 height 12
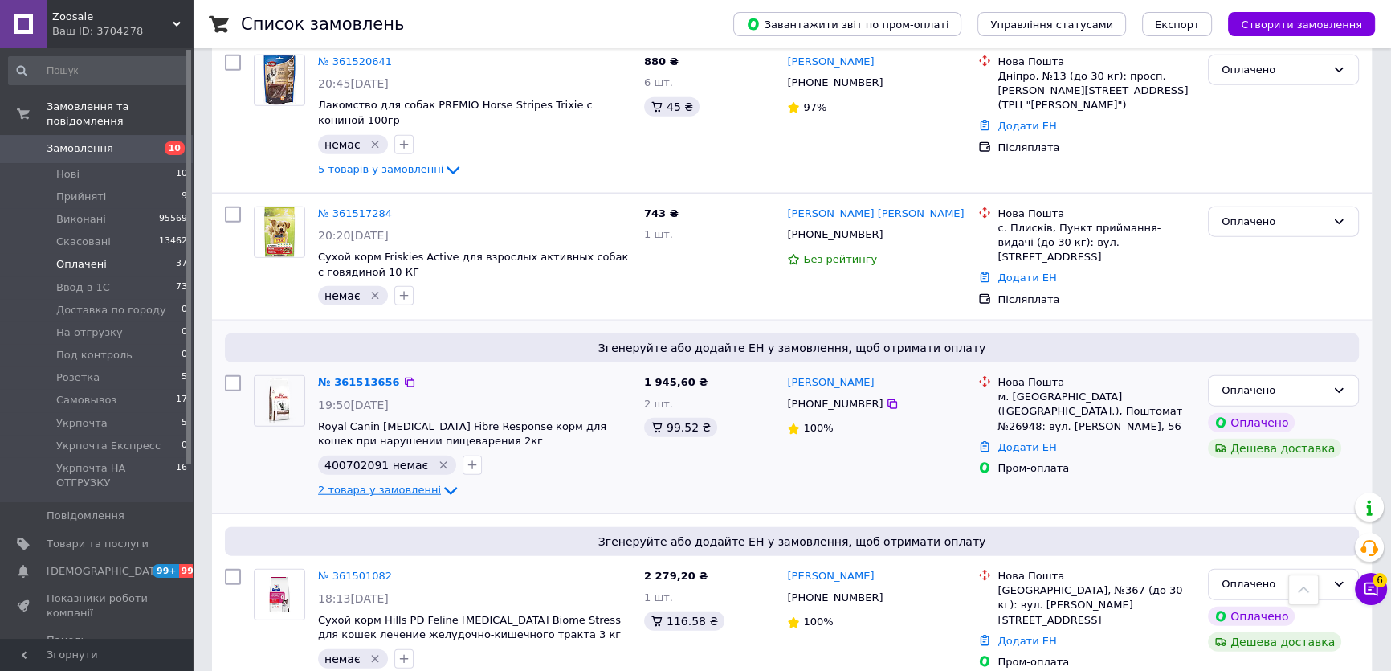
click at [389, 484] on span "2 товара у замовленні" at bounding box center [379, 490] width 123 height 12
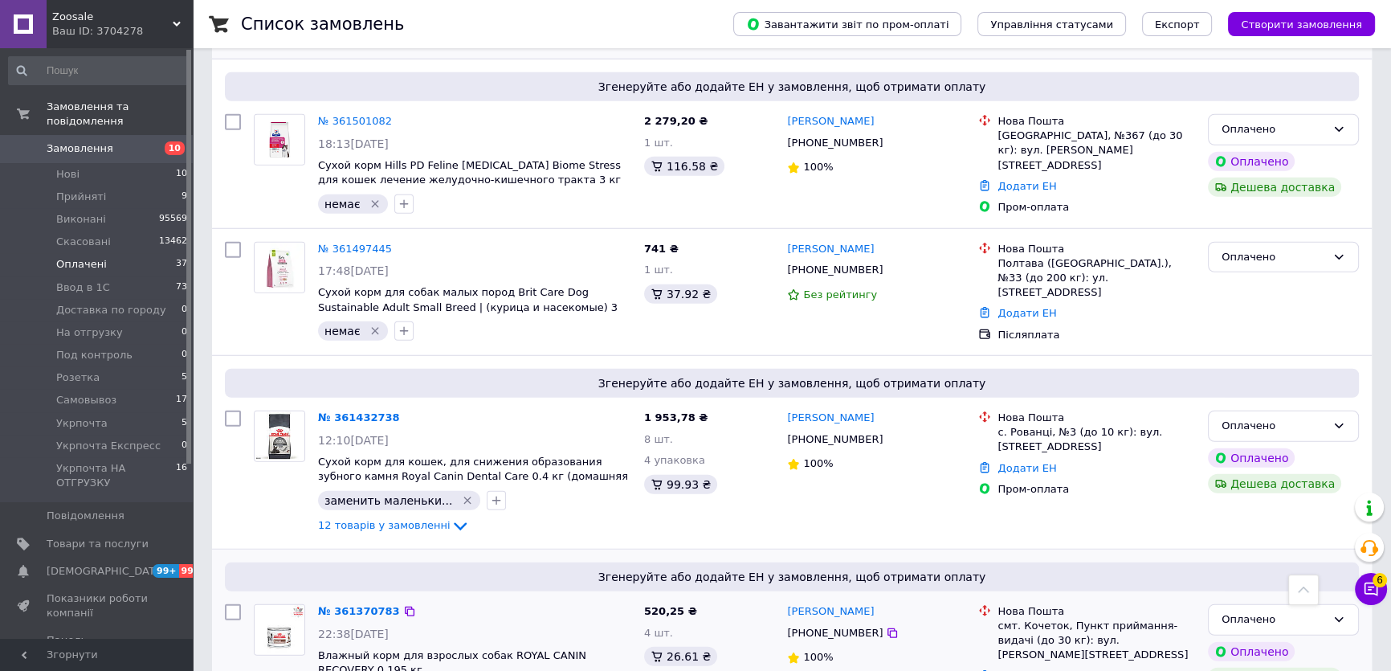
scroll to position [5404, 0]
click at [391, 519] on span "12 товарів у замовленні" at bounding box center [384, 525] width 133 height 12
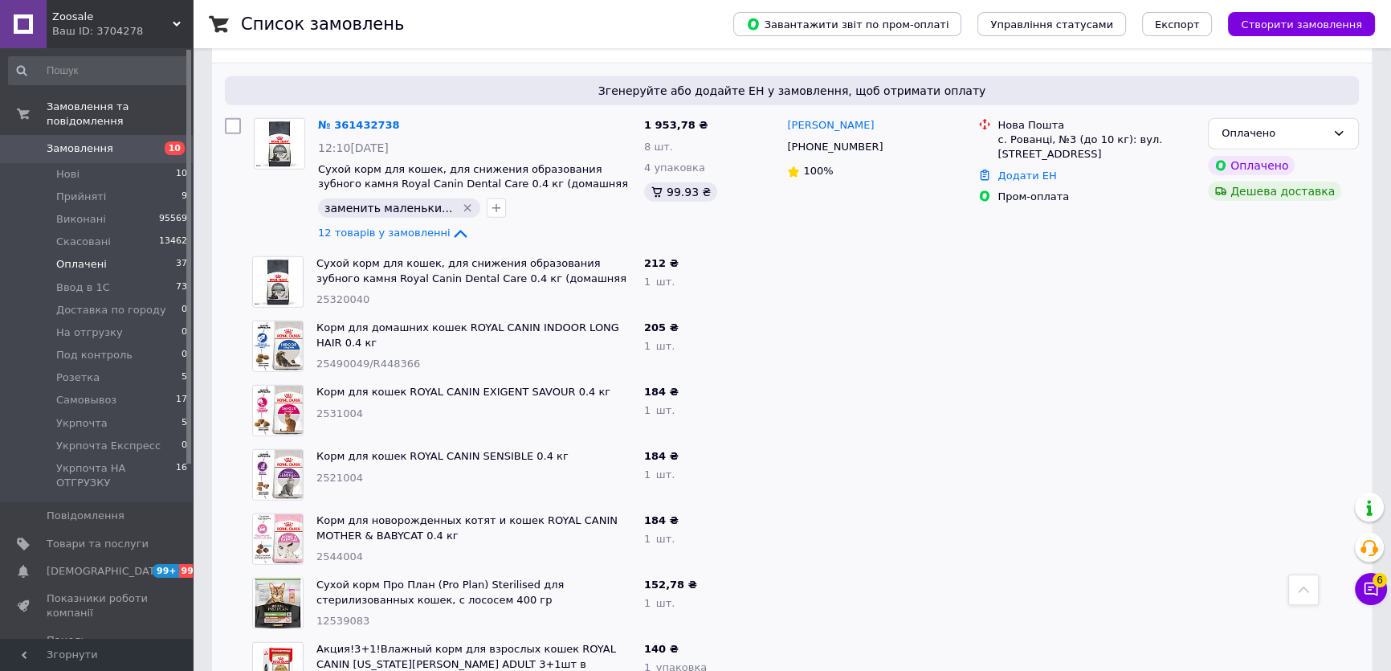
scroll to position [5841, 0]
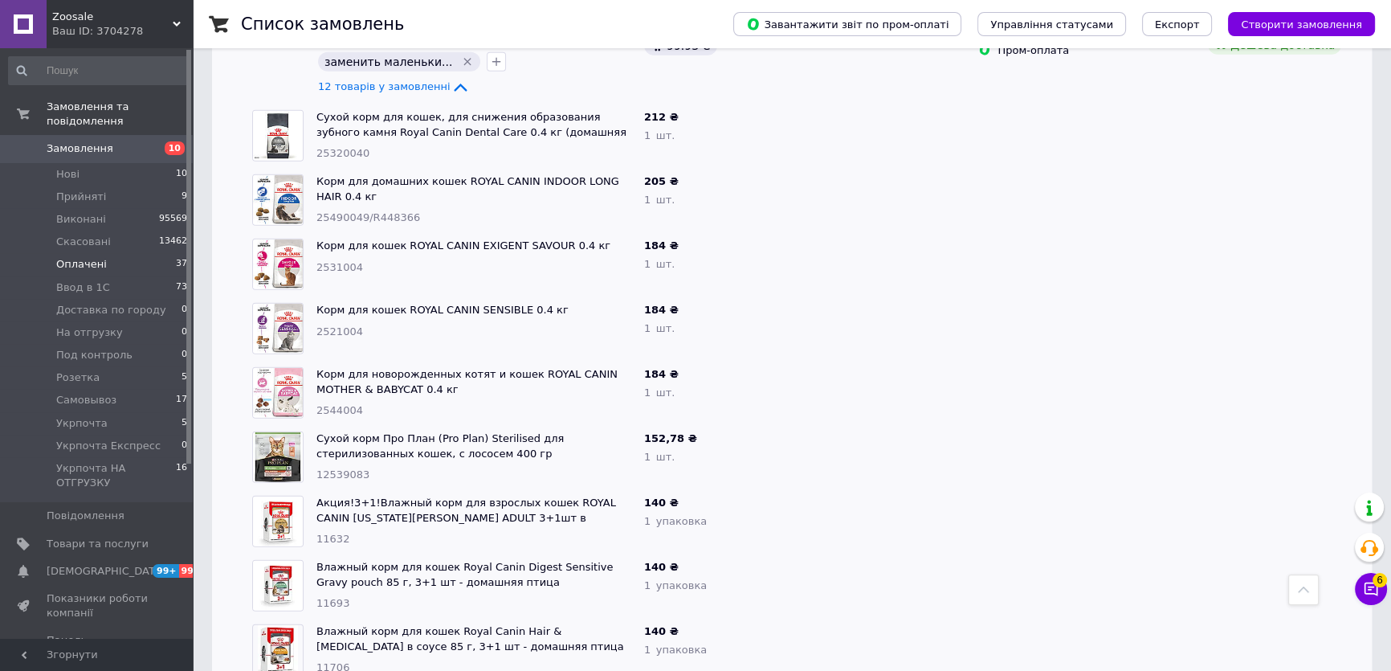
click at [345, 468] on span "12539083" at bounding box center [342, 474] width 53 height 12
copy span "12539083"
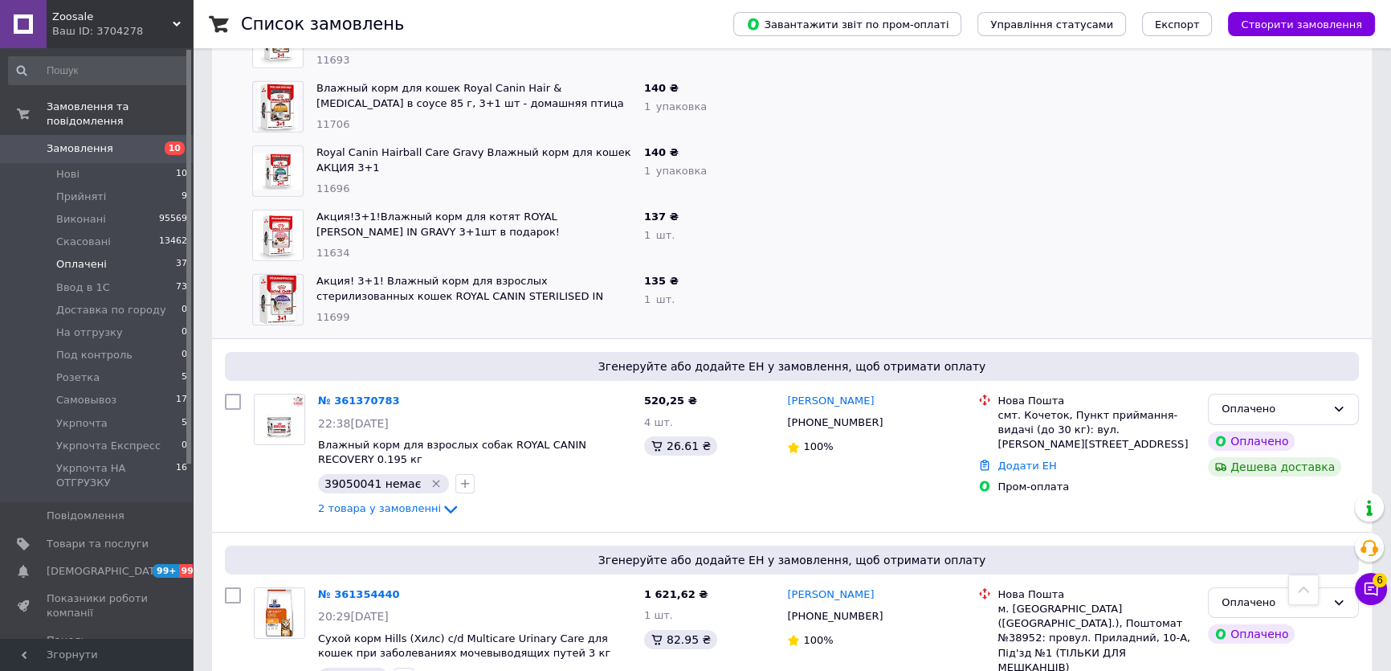
scroll to position [6499, 0]
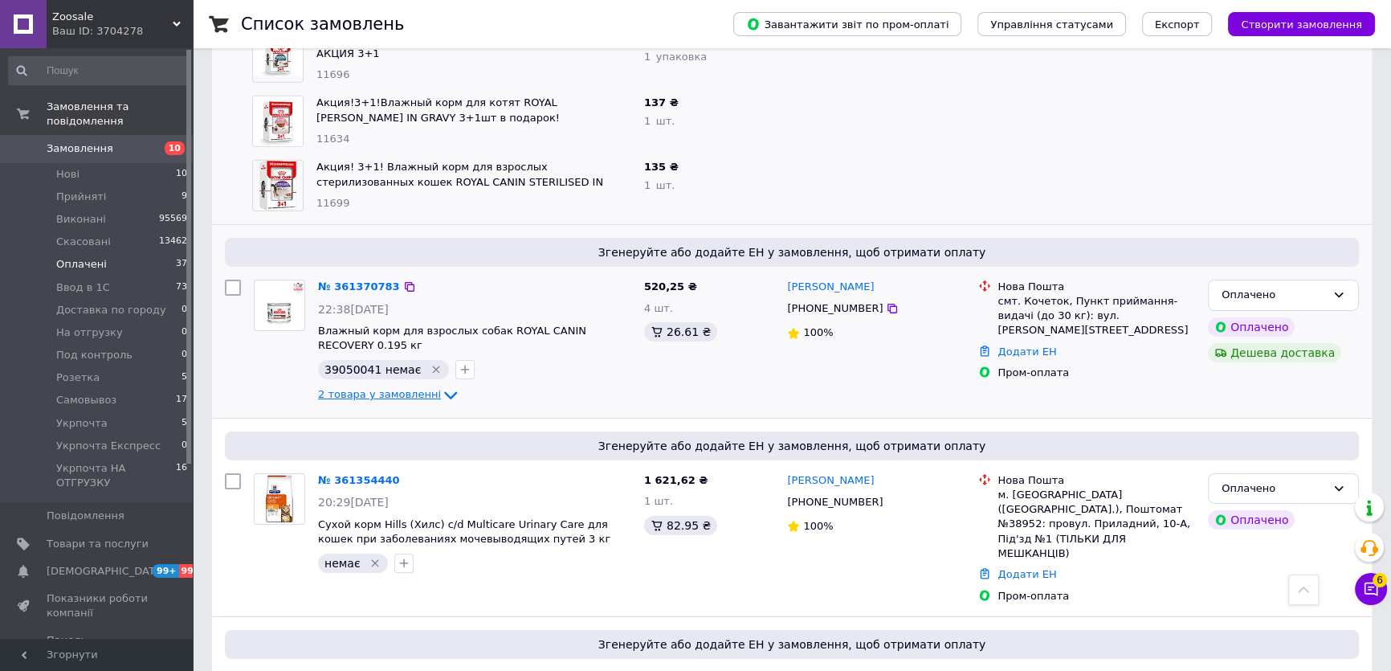
click at [396, 389] on span "2 товара у замовленні" at bounding box center [379, 395] width 123 height 12
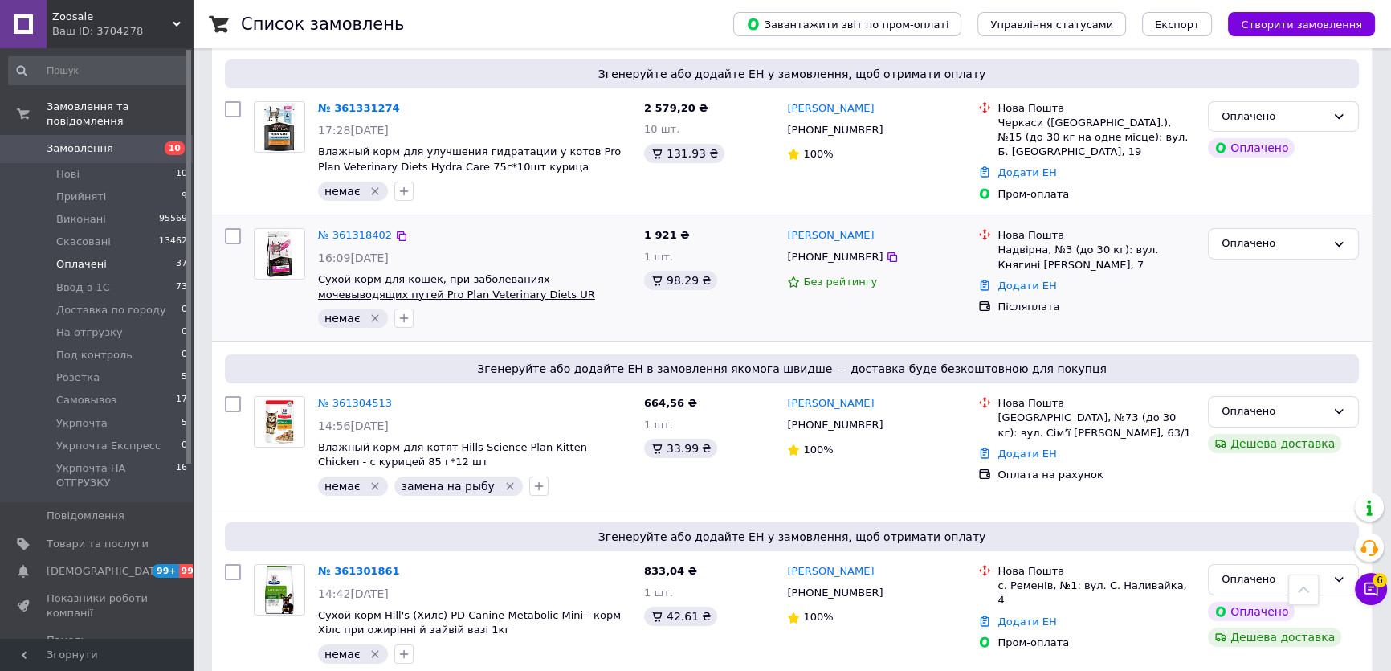
scroll to position [7230, 0]
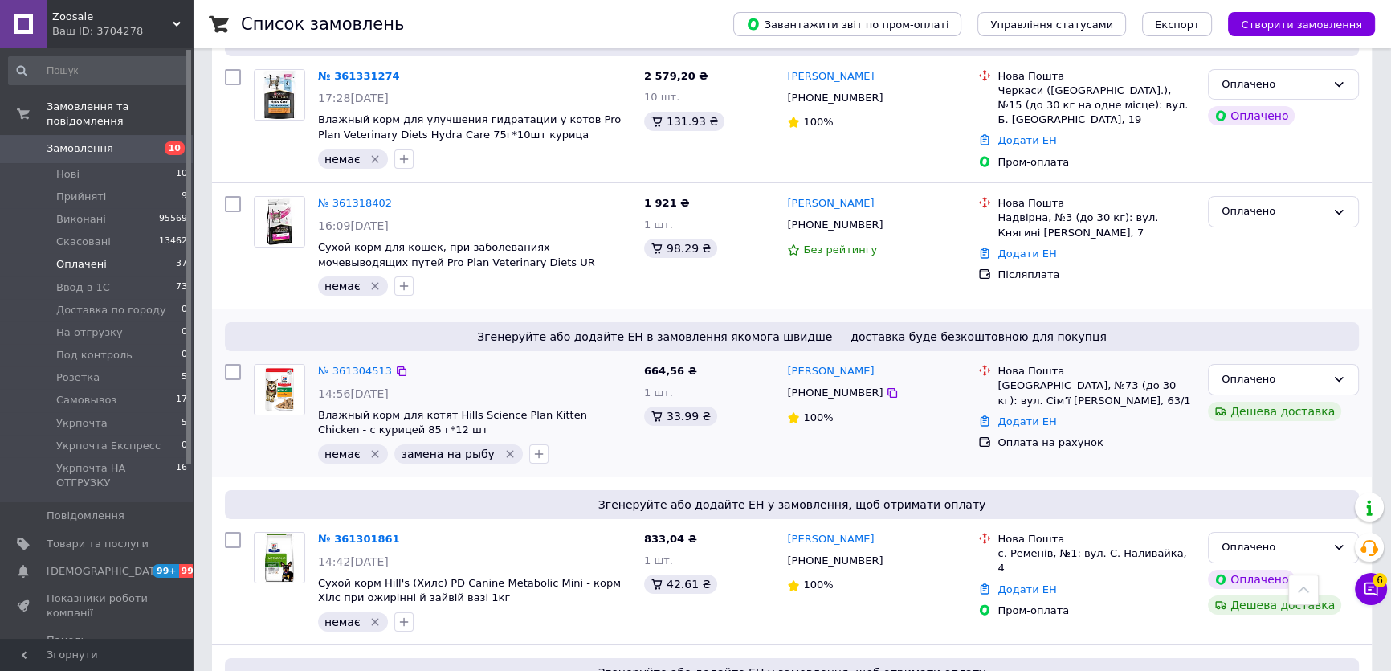
click at [373, 447] on icon "Видалити мітку" at bounding box center [375, 453] width 13 height 13
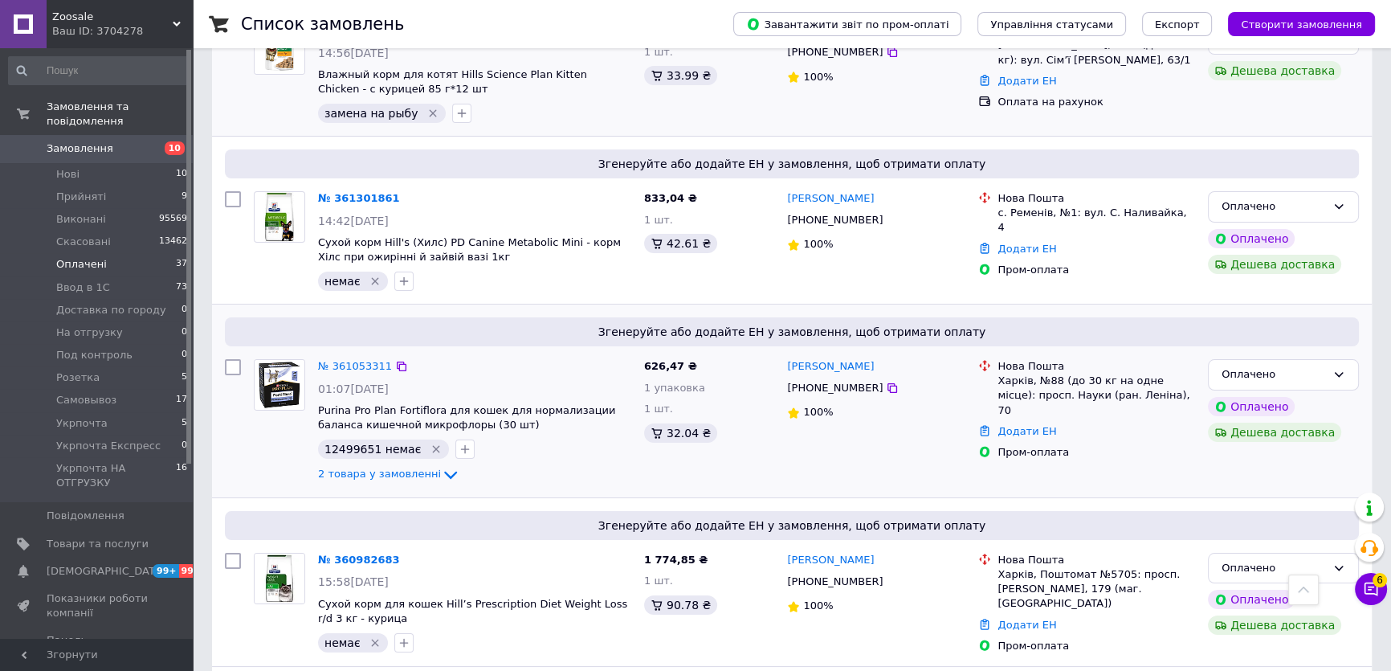
scroll to position [7594, 0]
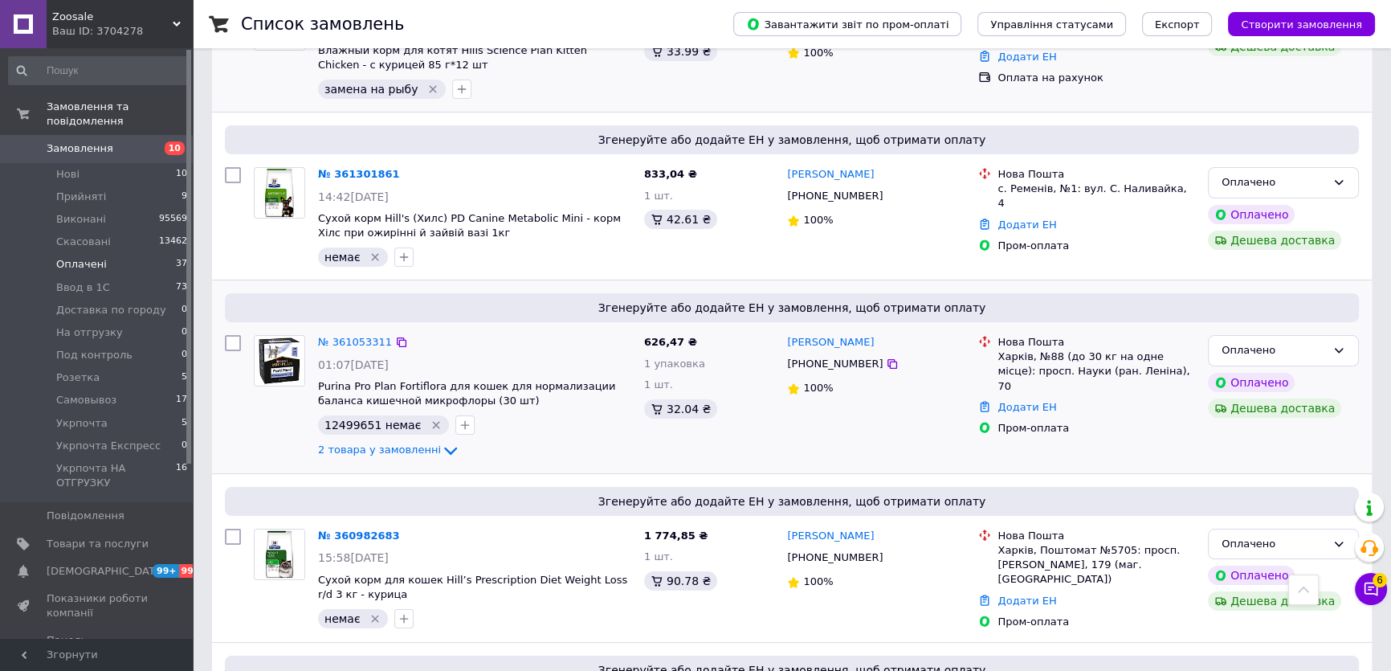
click at [402, 441] on div "2 товара у замовленні" at bounding box center [474, 450] width 313 height 19
click at [402, 444] on span "2 товара у замовленні" at bounding box center [379, 450] width 123 height 12
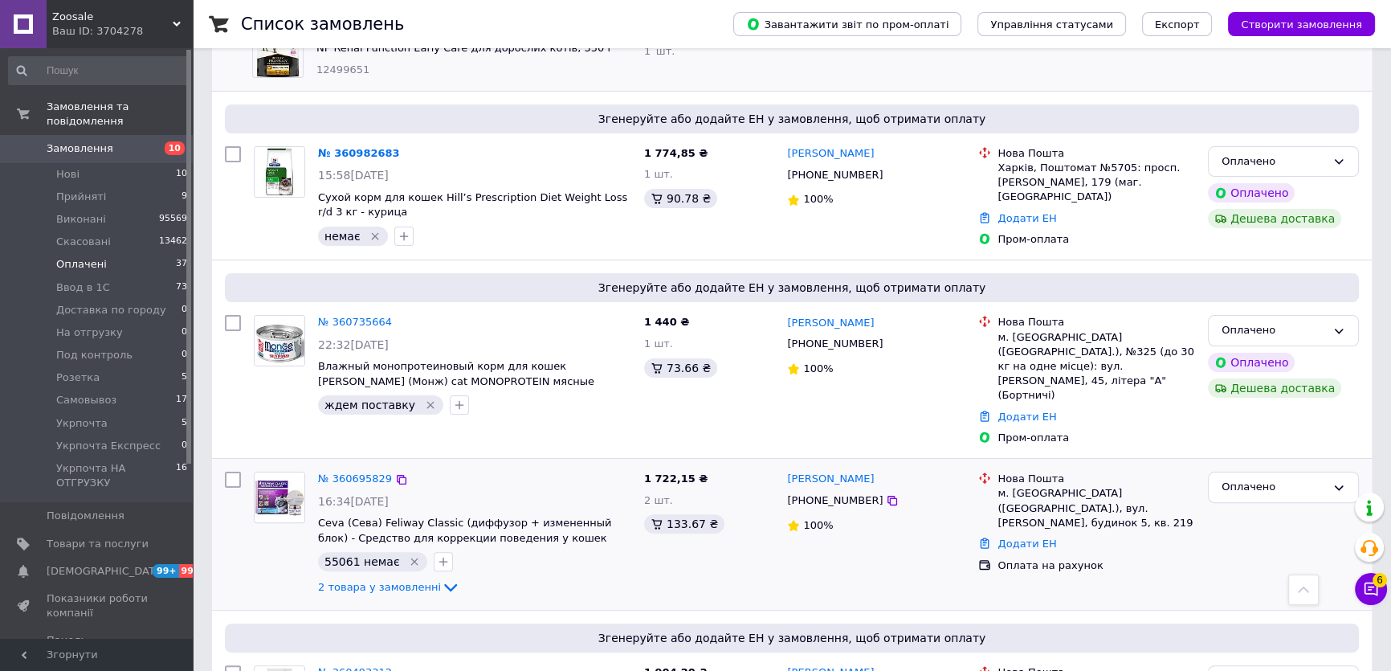
scroll to position [8106, 0]
click at [112, 366] on li "Розетка 5" at bounding box center [98, 377] width 197 height 22
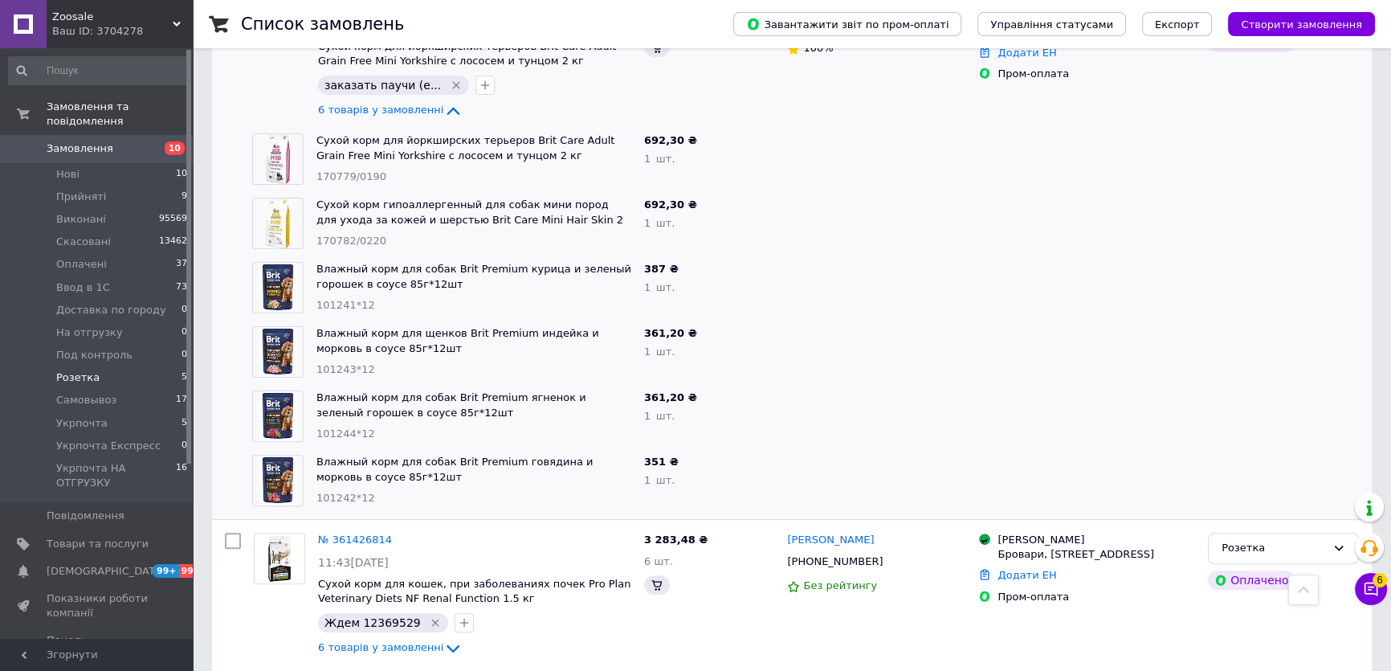
scroll to position [657, 0]
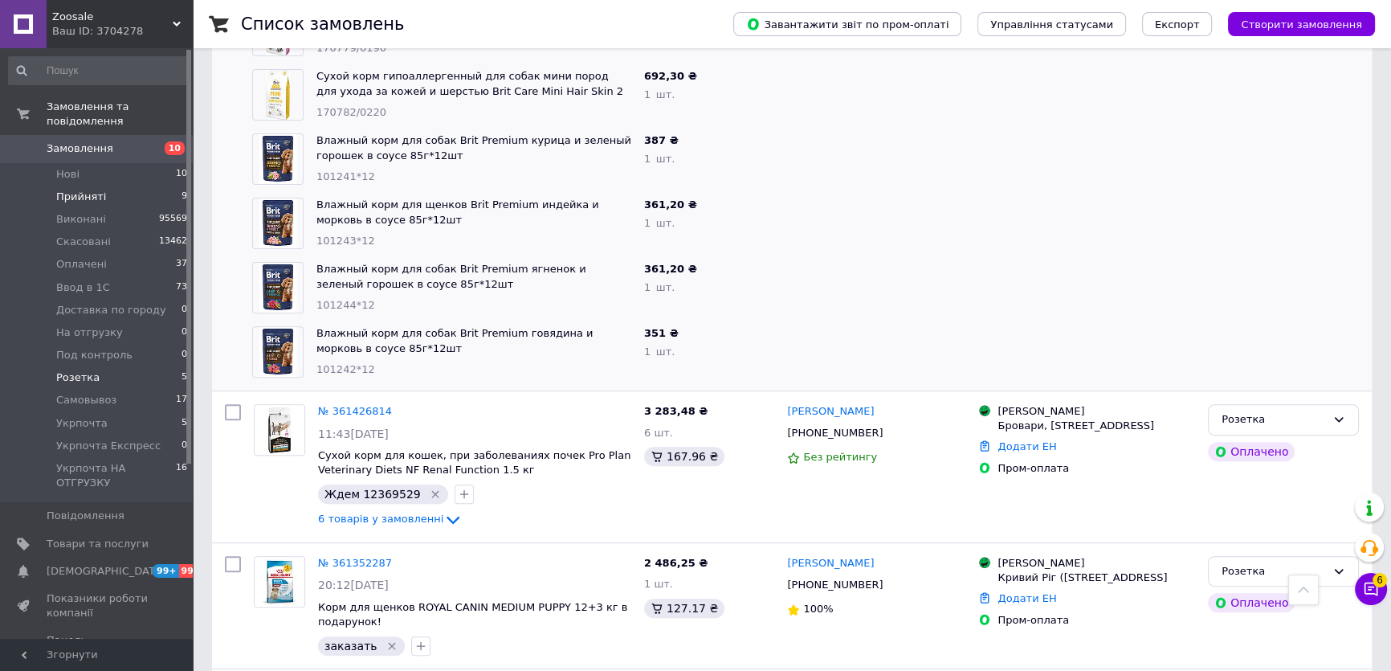
click at [135, 186] on li "Прийняті 9" at bounding box center [98, 197] width 197 height 22
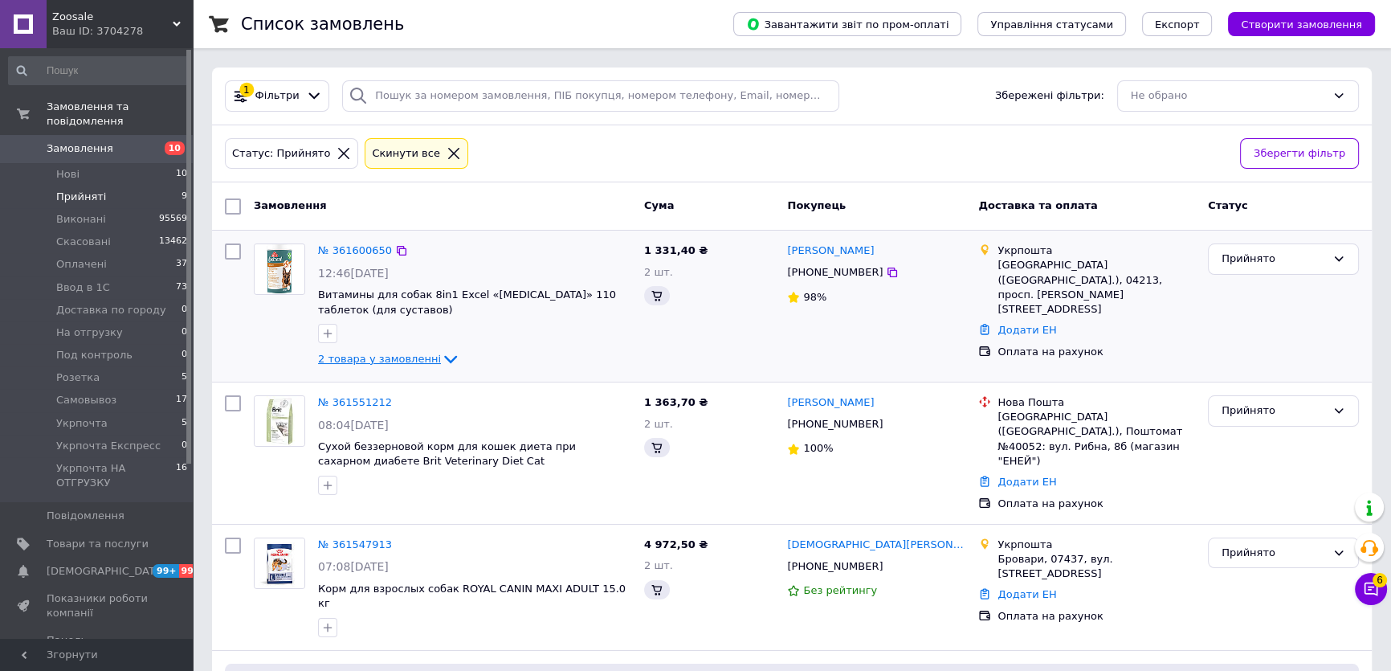
click at [356, 358] on span "2 товара у замовленні" at bounding box center [379, 359] width 123 height 12
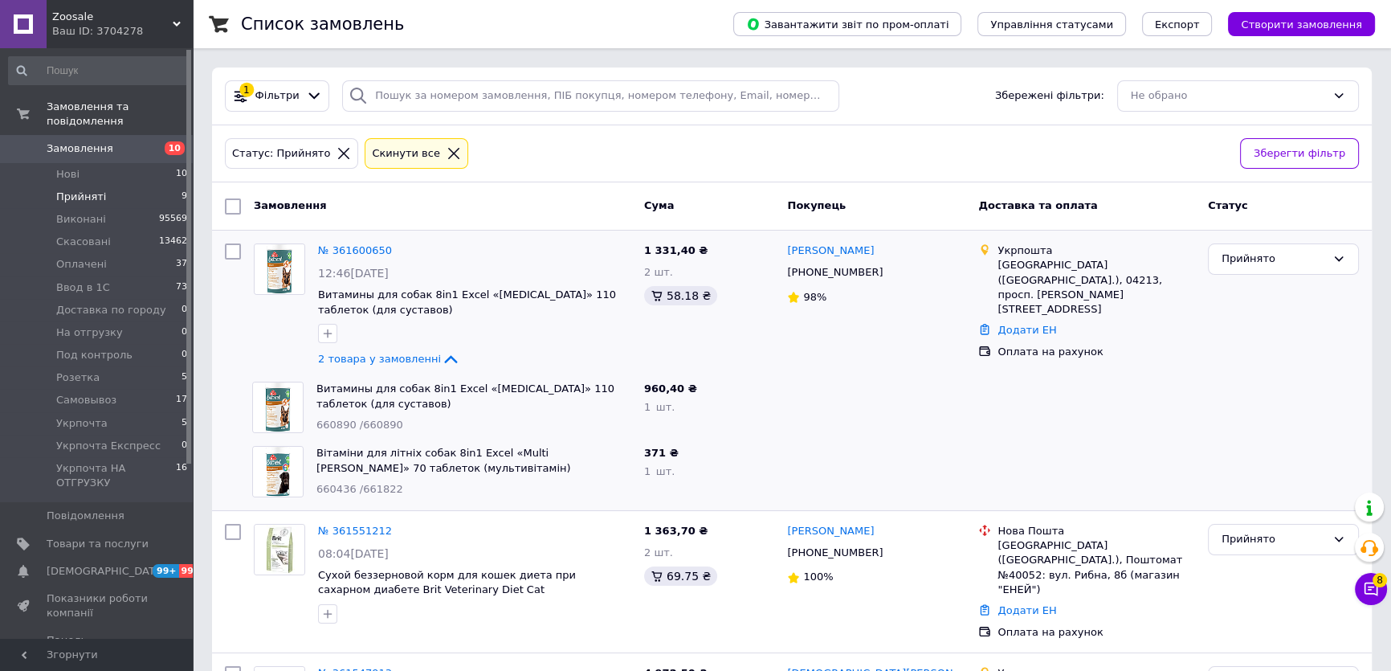
click at [163, 135] on link "Замовлення 10" at bounding box center [98, 148] width 197 height 27
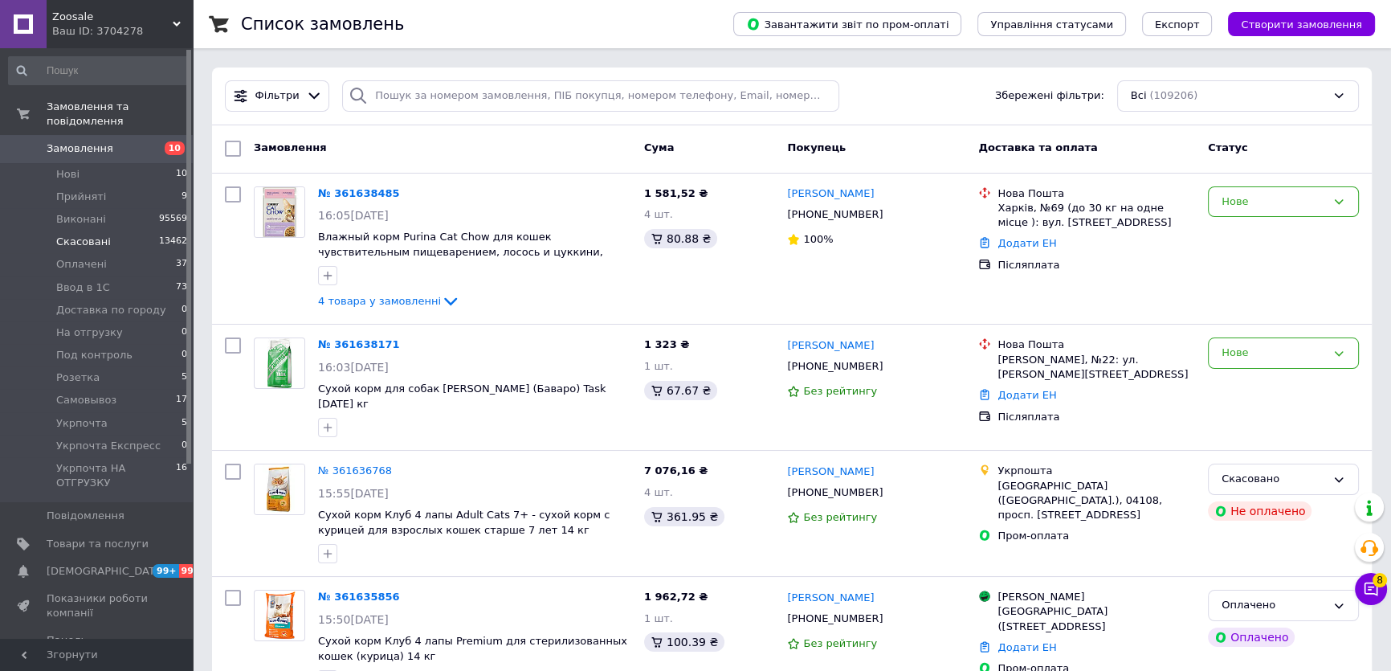
click at [129, 231] on li "Скасовані 13462" at bounding box center [98, 242] width 197 height 22
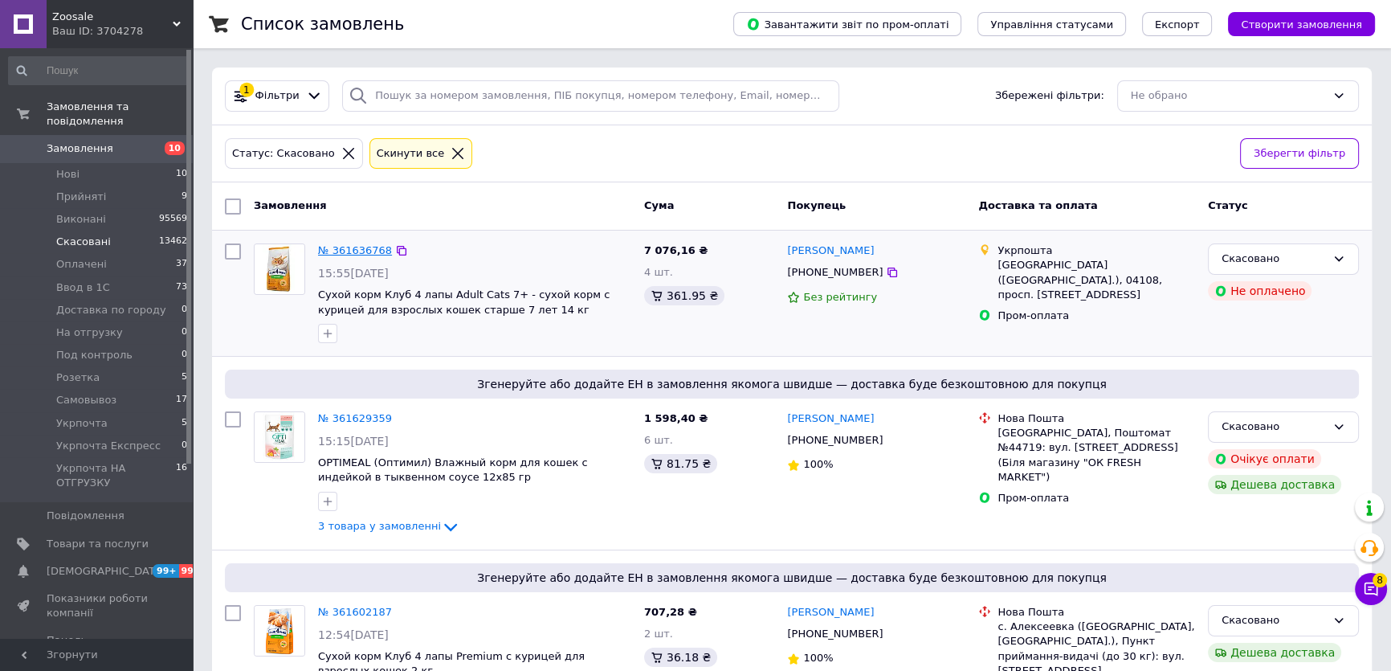
click at [372, 254] on link "№ 361636768" at bounding box center [355, 250] width 74 height 12
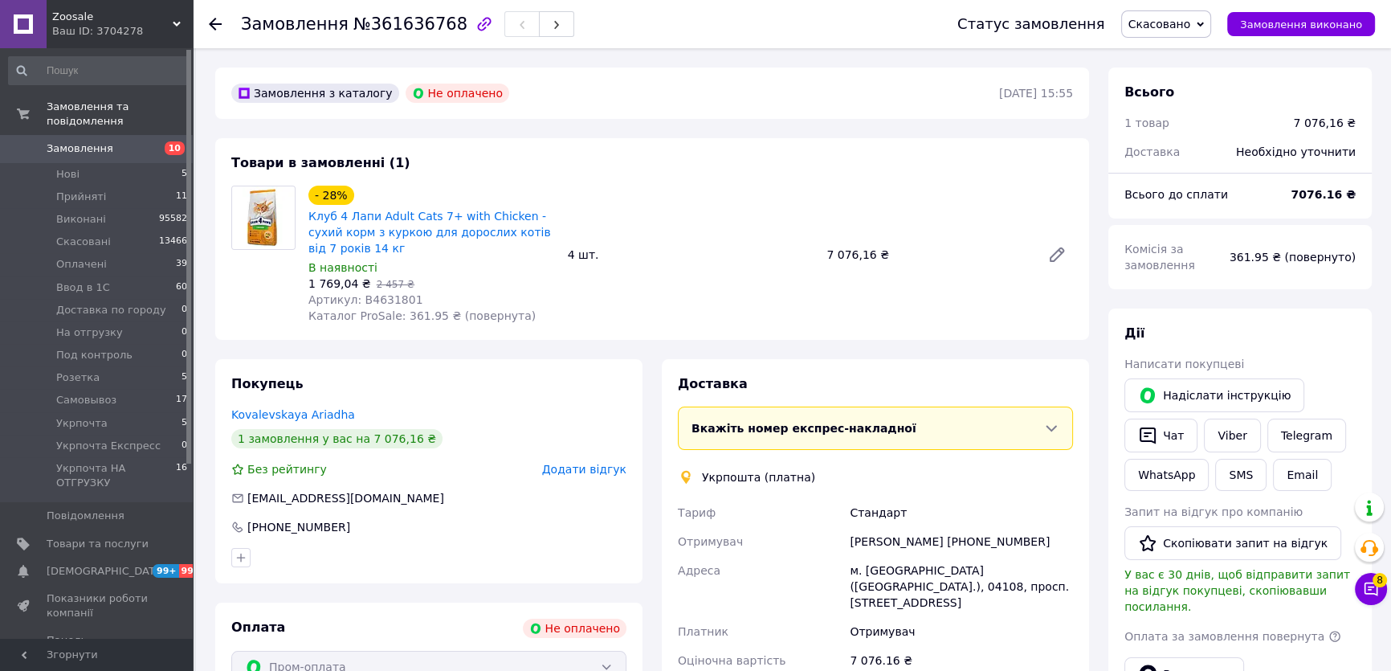
click at [377, 297] on span "Артикул: B4631801" at bounding box center [365, 299] width 115 height 13
copy span "B4631801"
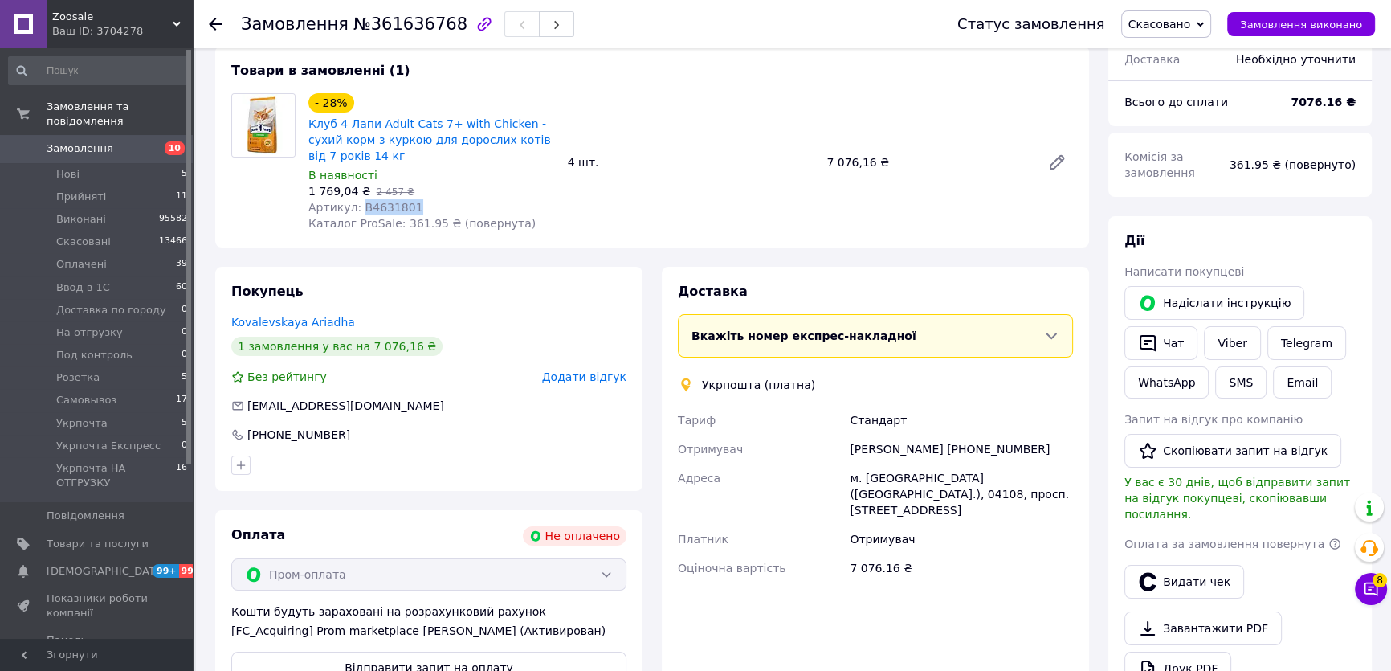
scroll to position [218, 0]
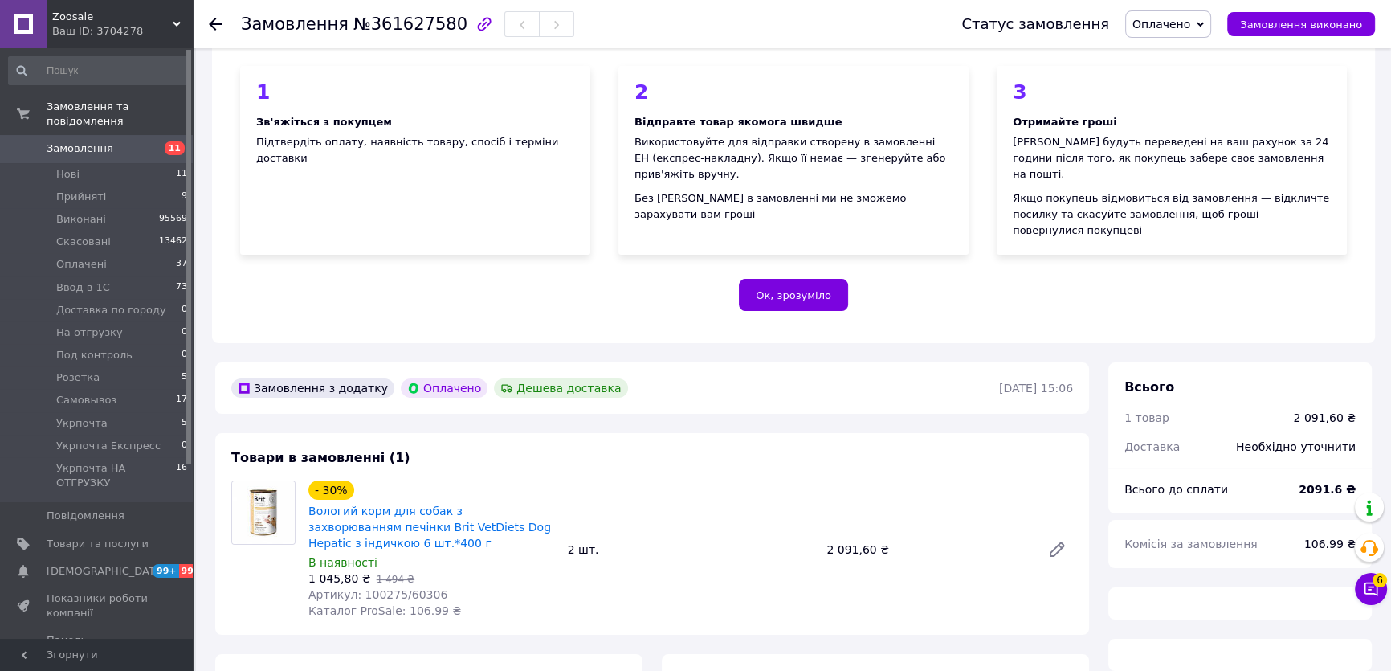
scroll to position [292, 0]
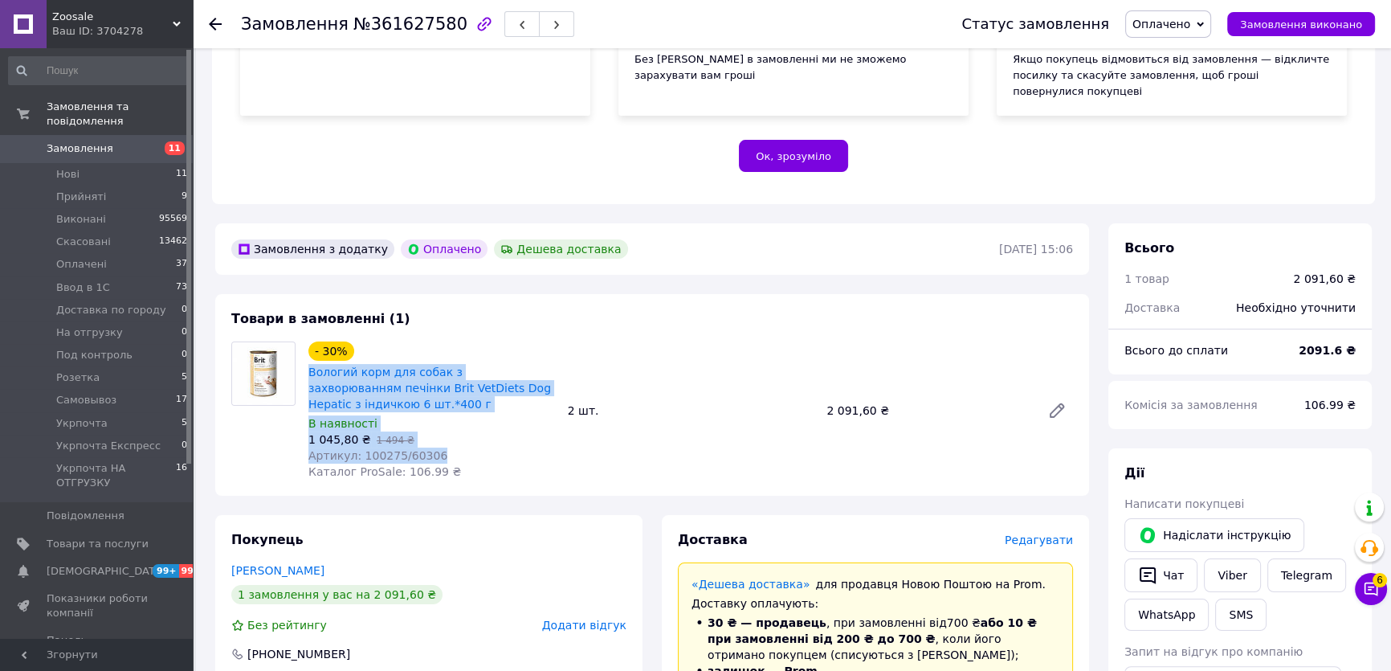
drag, startPoint x: 305, startPoint y: 339, endPoint x: 434, endPoint y: 423, distance: 153.3
click at [434, 423] on div "- 30% Вологий корм для собак з захворюванням печінки Brit VetDiets Dog Hepatiс …" at bounding box center [431, 410] width 259 height 145
copy div "Вологий корм для собак з захворюванням печінки Brit VetDiets Dog Hepatiс з інди…"
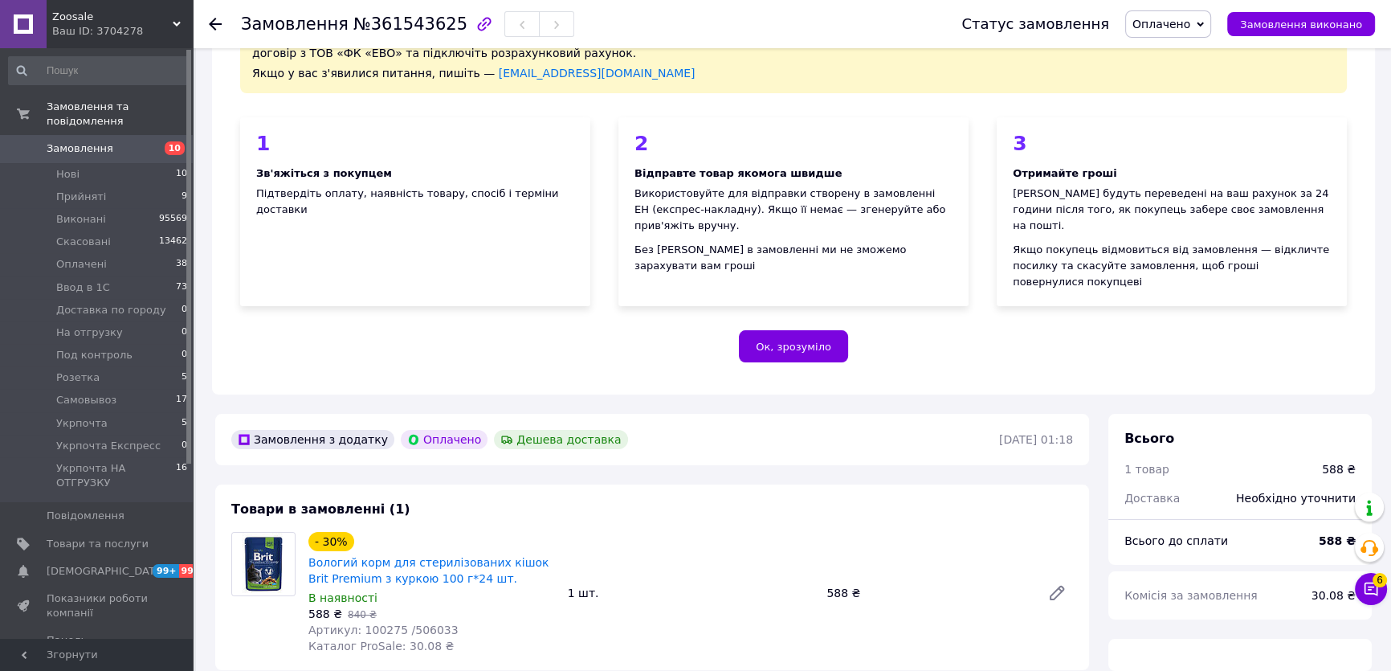
scroll to position [292, 0]
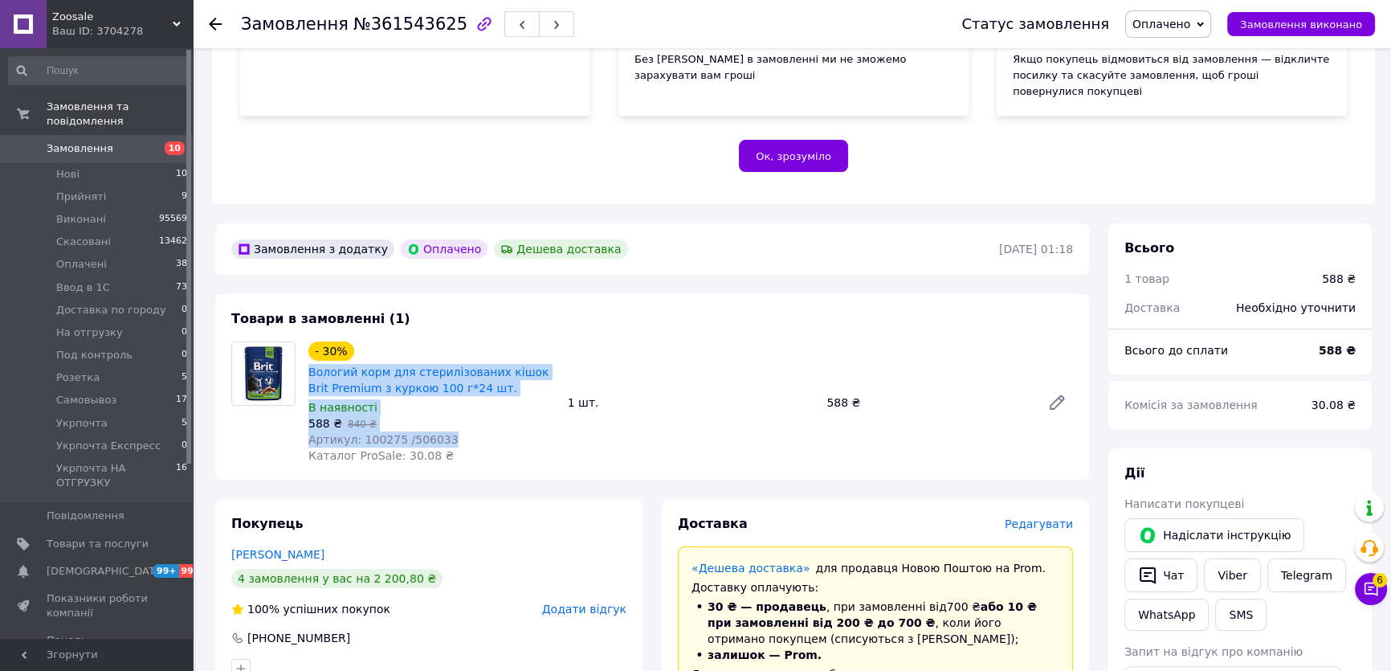
drag, startPoint x: 302, startPoint y: 343, endPoint x: 442, endPoint y: 404, distance: 152.5
click at [442, 404] on div "- 30% Вологий корм для стерилізованих кішок Brit Premium з куркою 100 г*24 шт. …" at bounding box center [431, 402] width 259 height 129
copy div "Вологий корм для стерилізованих кішок Brit Premium з куркою 100 г*24 шт. В наяв…"
click at [108, 141] on span "Замовлення" at bounding box center [98, 148] width 102 height 14
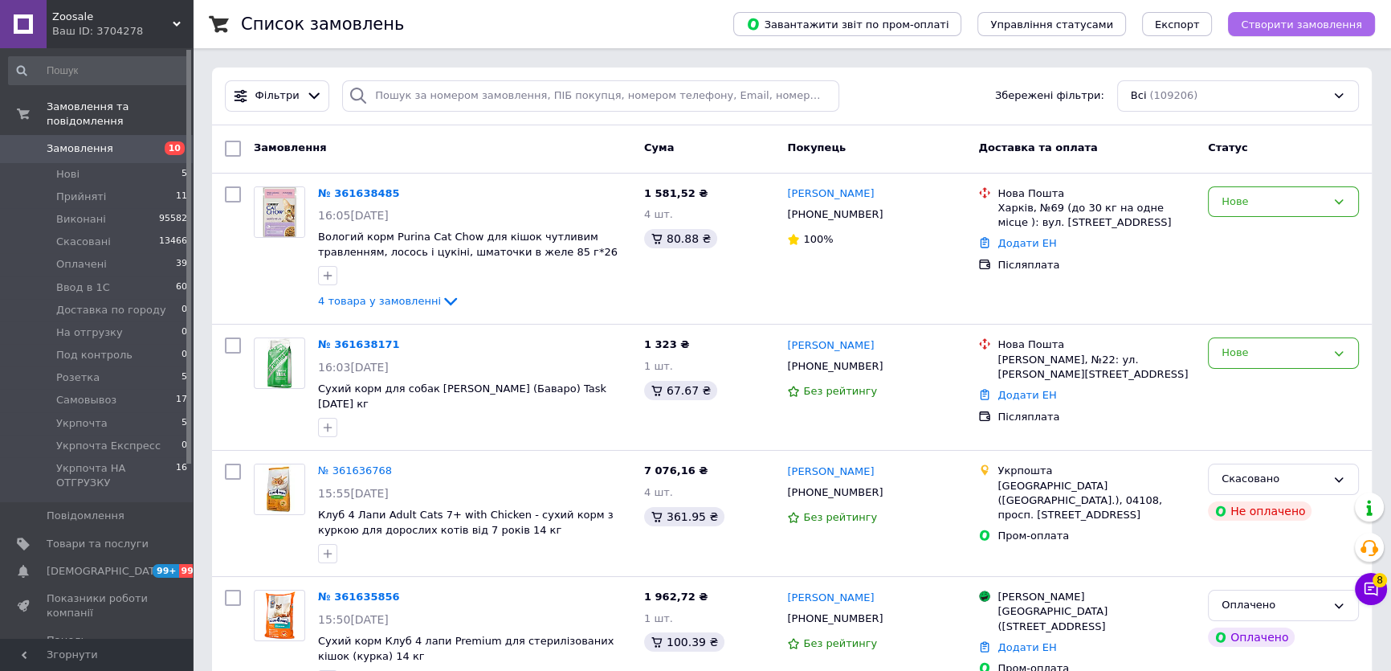
click at [1309, 18] on span "Створити замовлення" at bounding box center [1301, 24] width 121 height 12
